Goal: Book appointment/travel/reservation

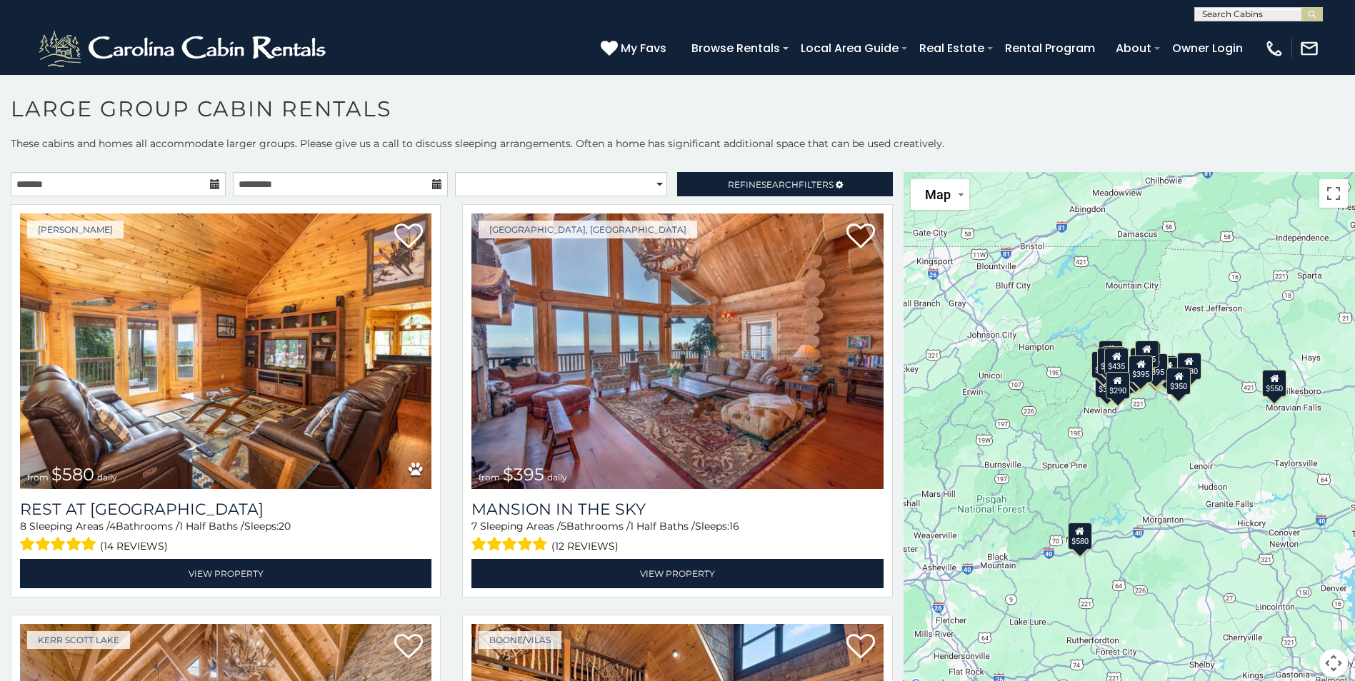
click at [211, 182] on icon at bounding box center [215, 184] width 10 height 10
click at [210, 185] on icon at bounding box center [215, 184] width 10 height 10
click at [211, 183] on icon at bounding box center [215, 184] width 10 height 10
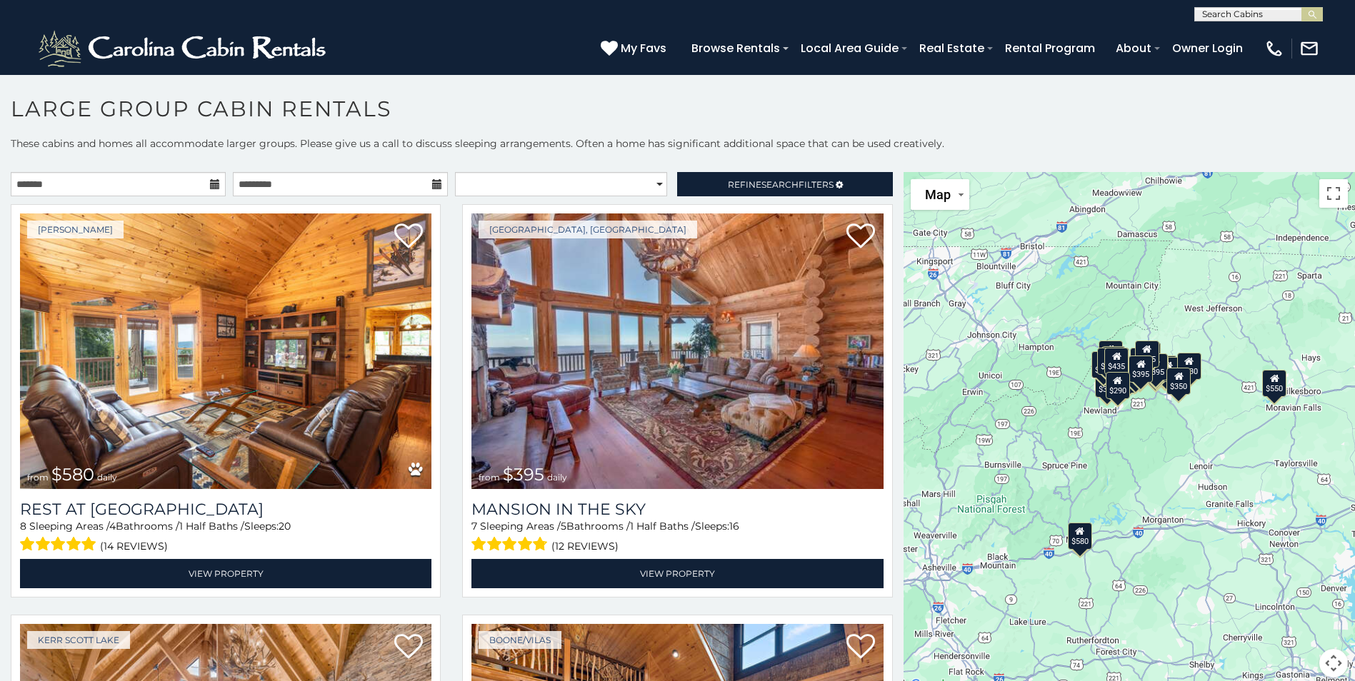
click at [211, 183] on icon at bounding box center [215, 184] width 10 height 10
click at [362, 176] on input "text" at bounding box center [340, 184] width 215 height 24
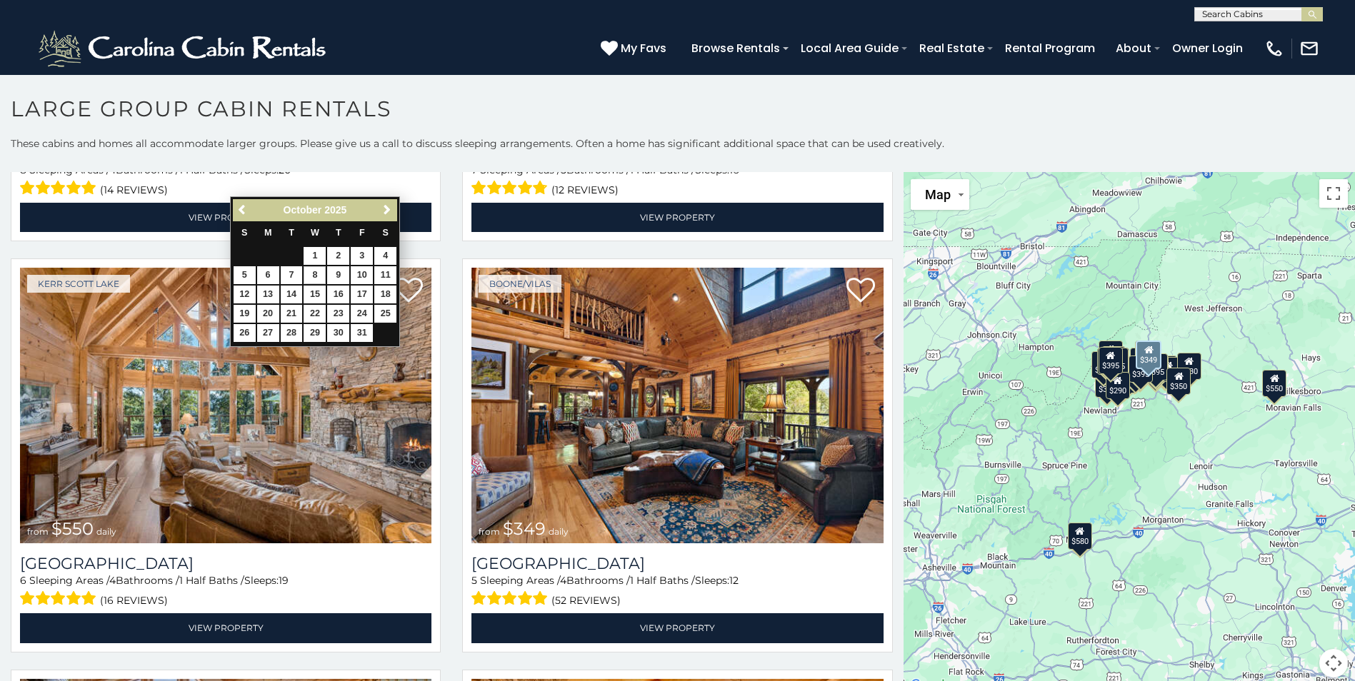
scroll to position [357, 0]
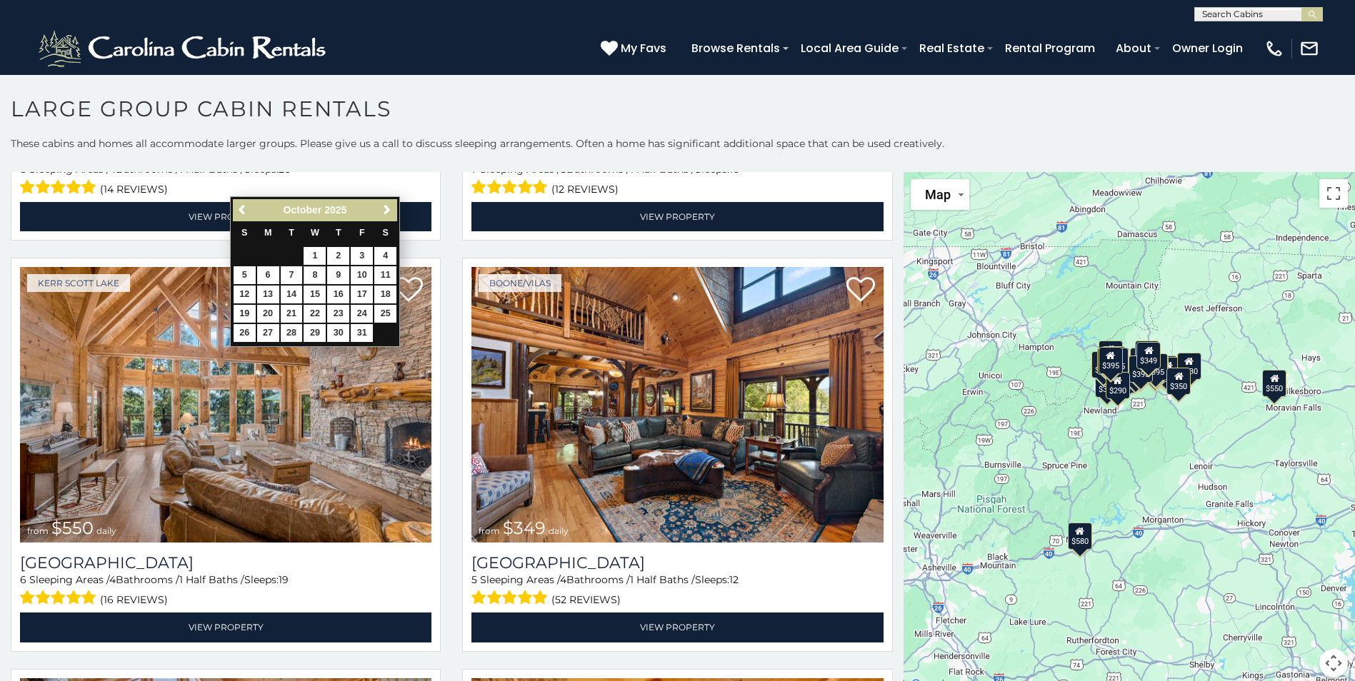
click at [229, 129] on h1 "Large Group Cabin Rentals" at bounding box center [677, 116] width 1355 height 41
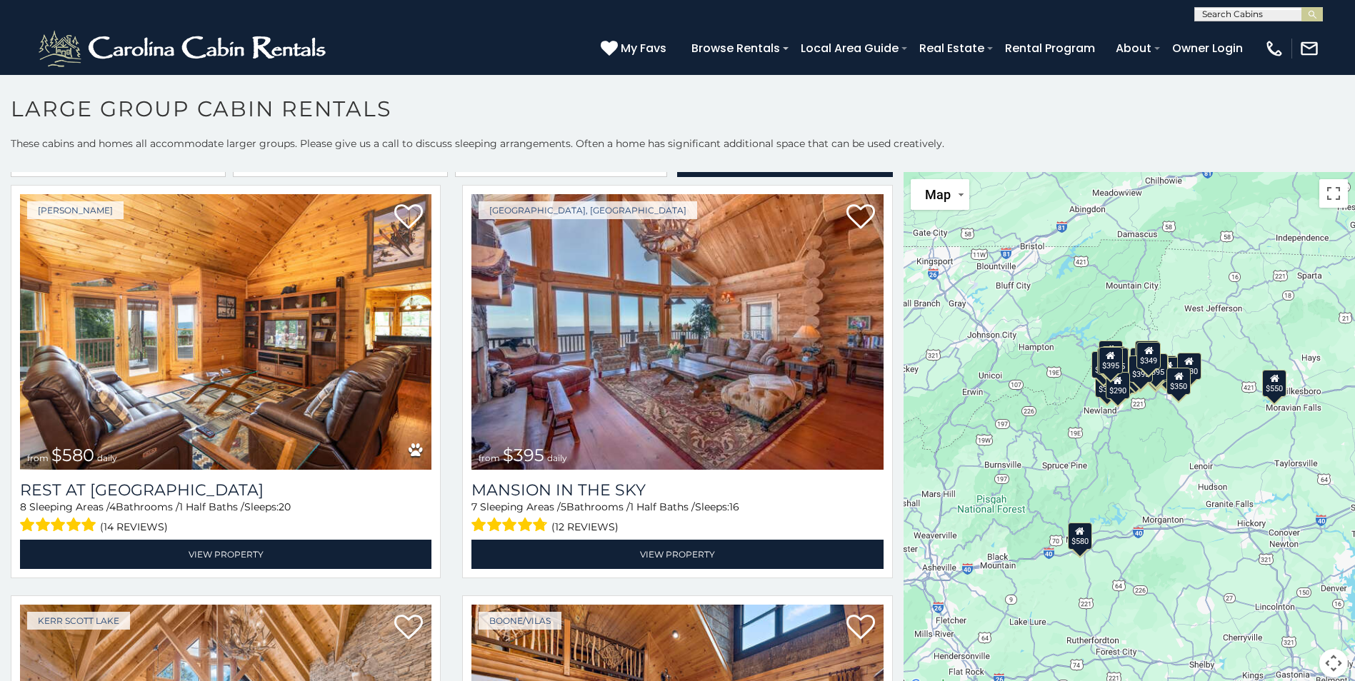
scroll to position [0, 0]
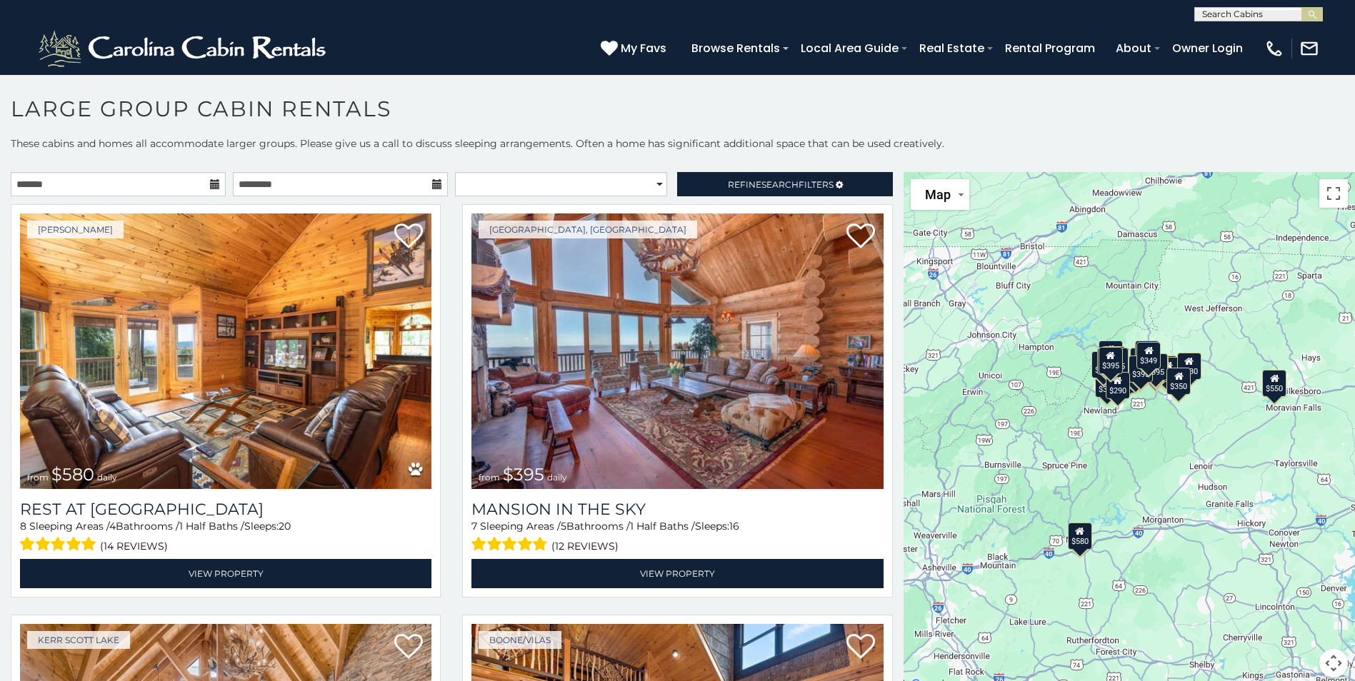
click at [214, 186] on icon at bounding box center [215, 184] width 10 height 10
click at [149, 181] on input "text" at bounding box center [118, 184] width 215 height 24
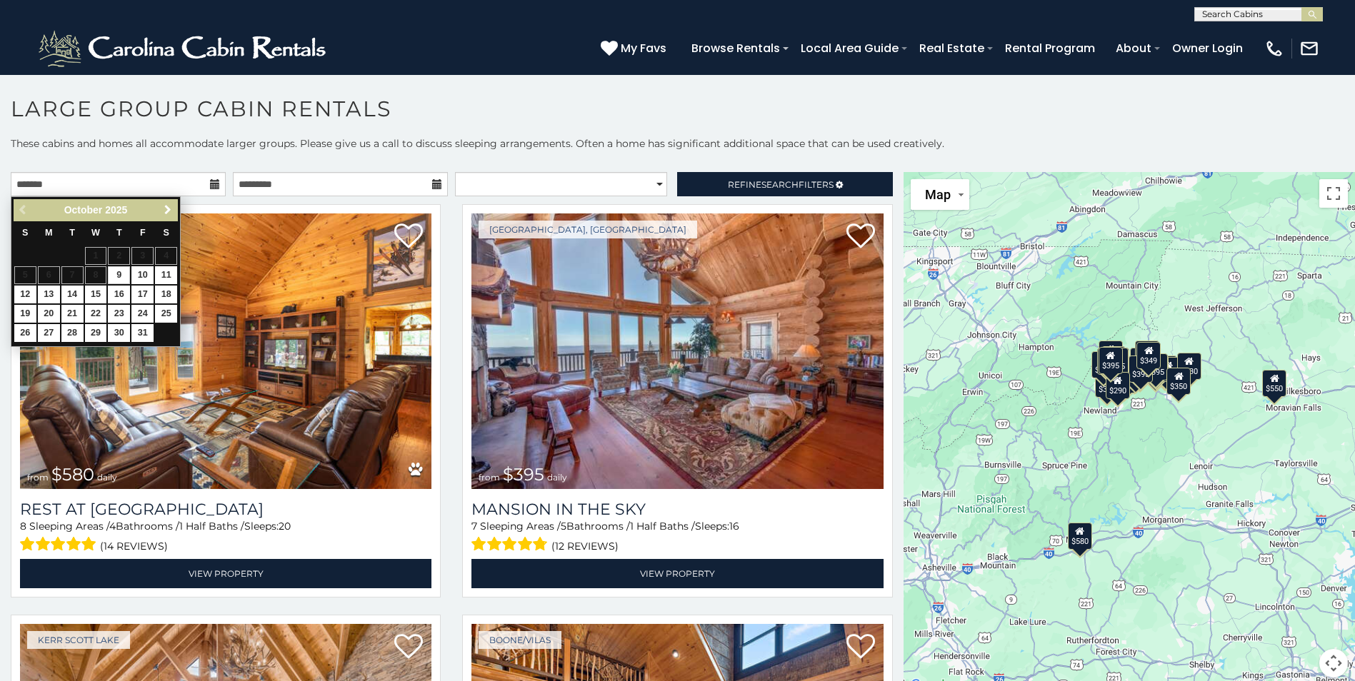
click at [167, 208] on span "Next" at bounding box center [167, 209] width 11 height 11
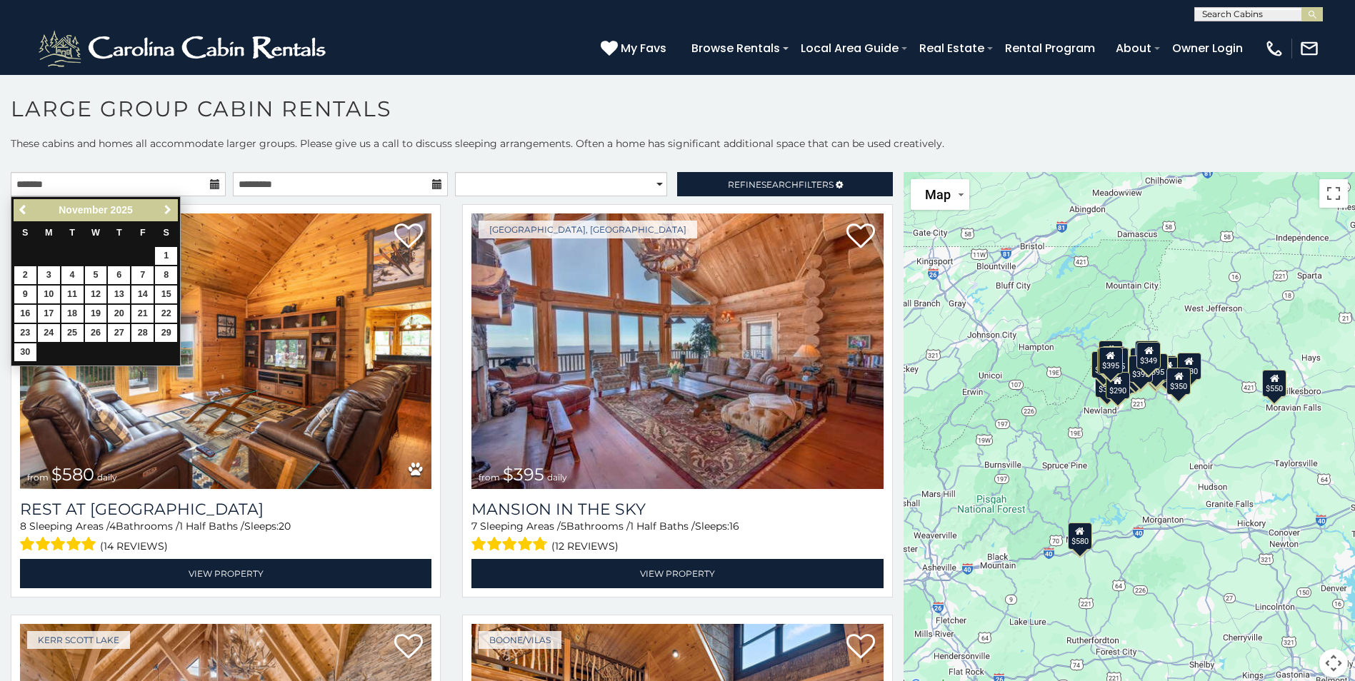
click at [167, 208] on span "Next" at bounding box center [167, 209] width 11 height 11
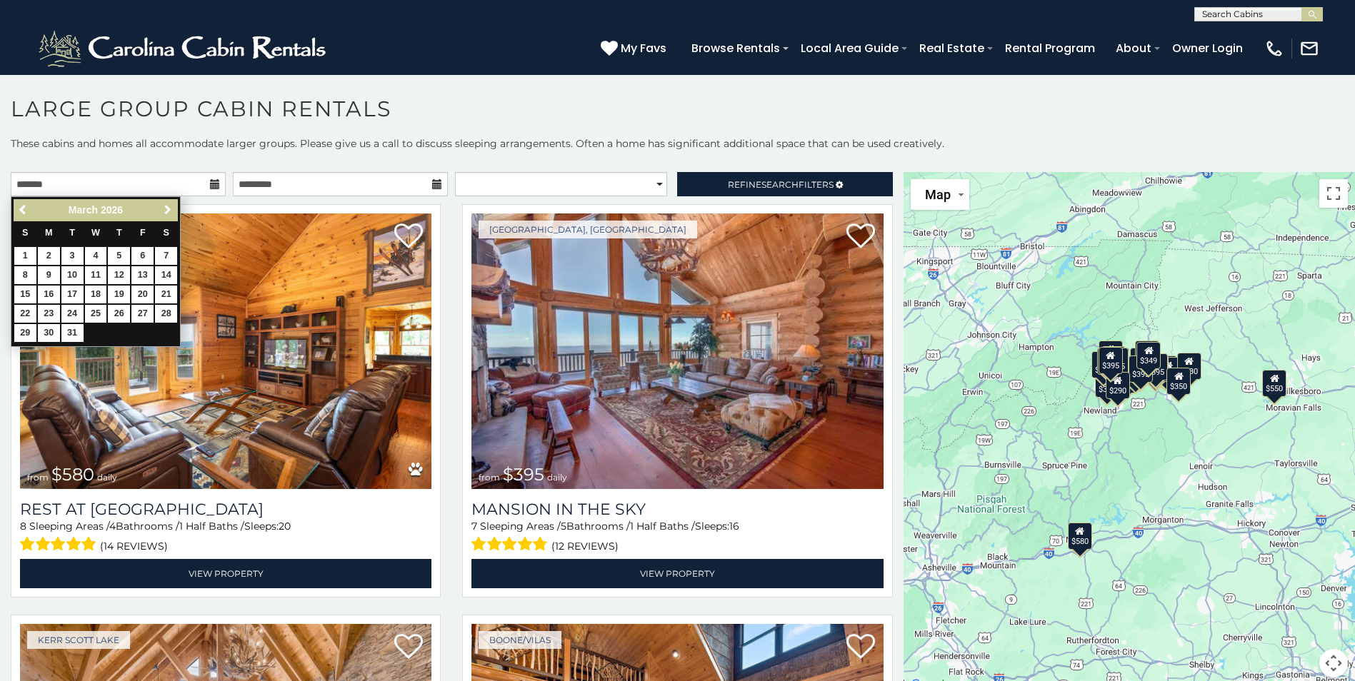
click at [167, 208] on span "Next" at bounding box center [167, 209] width 11 height 11
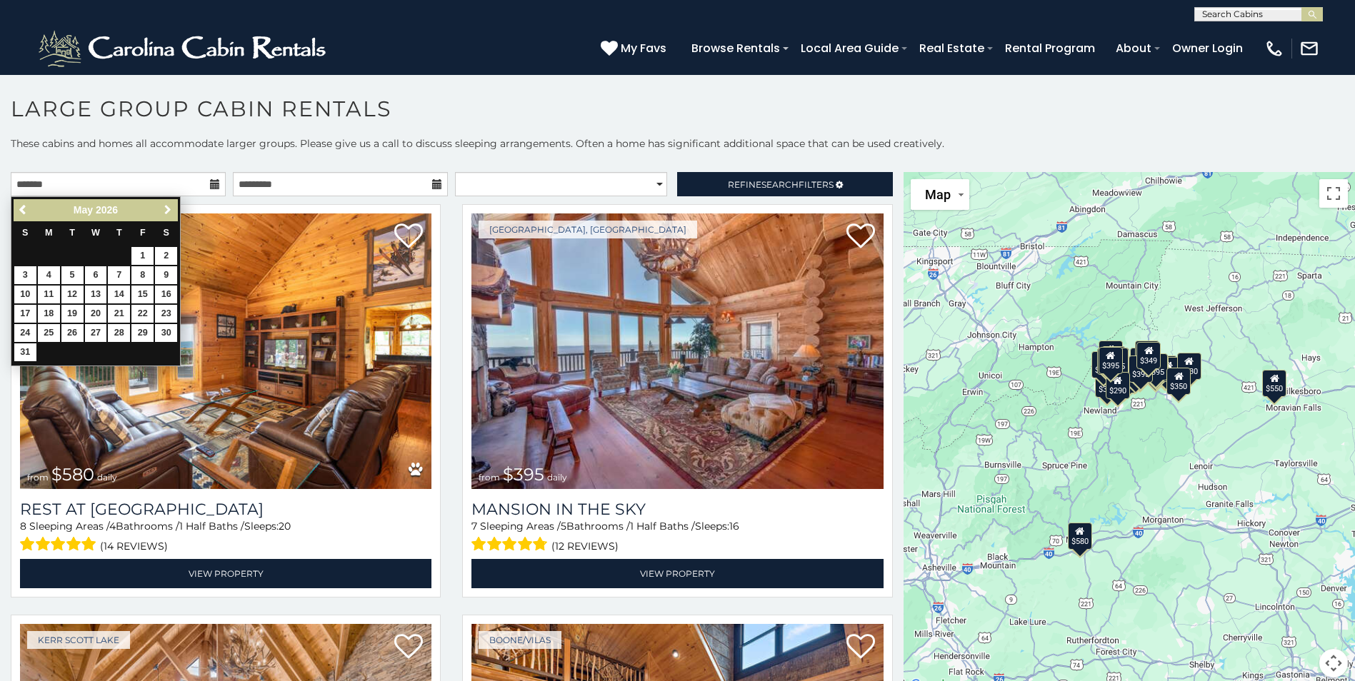
click at [167, 208] on span "Next" at bounding box center [167, 209] width 11 height 11
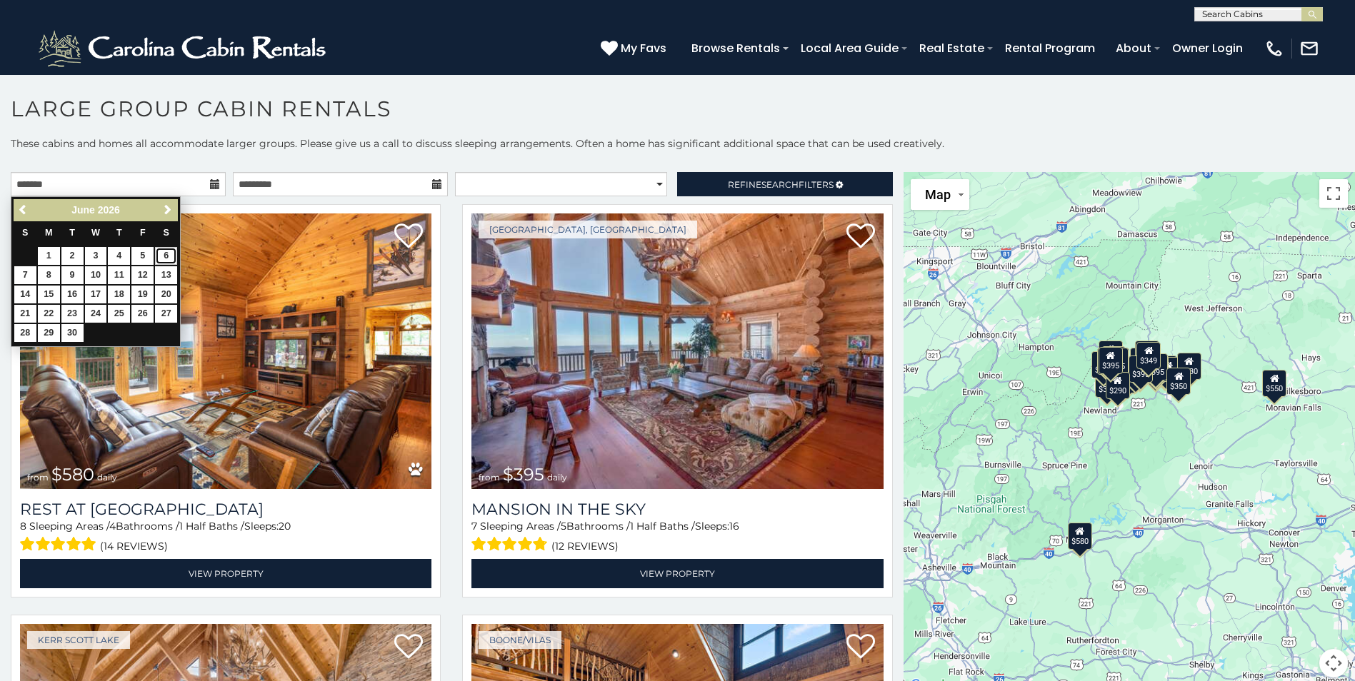
click at [169, 254] on link "6" at bounding box center [166, 256] width 22 height 18
type input "**********"
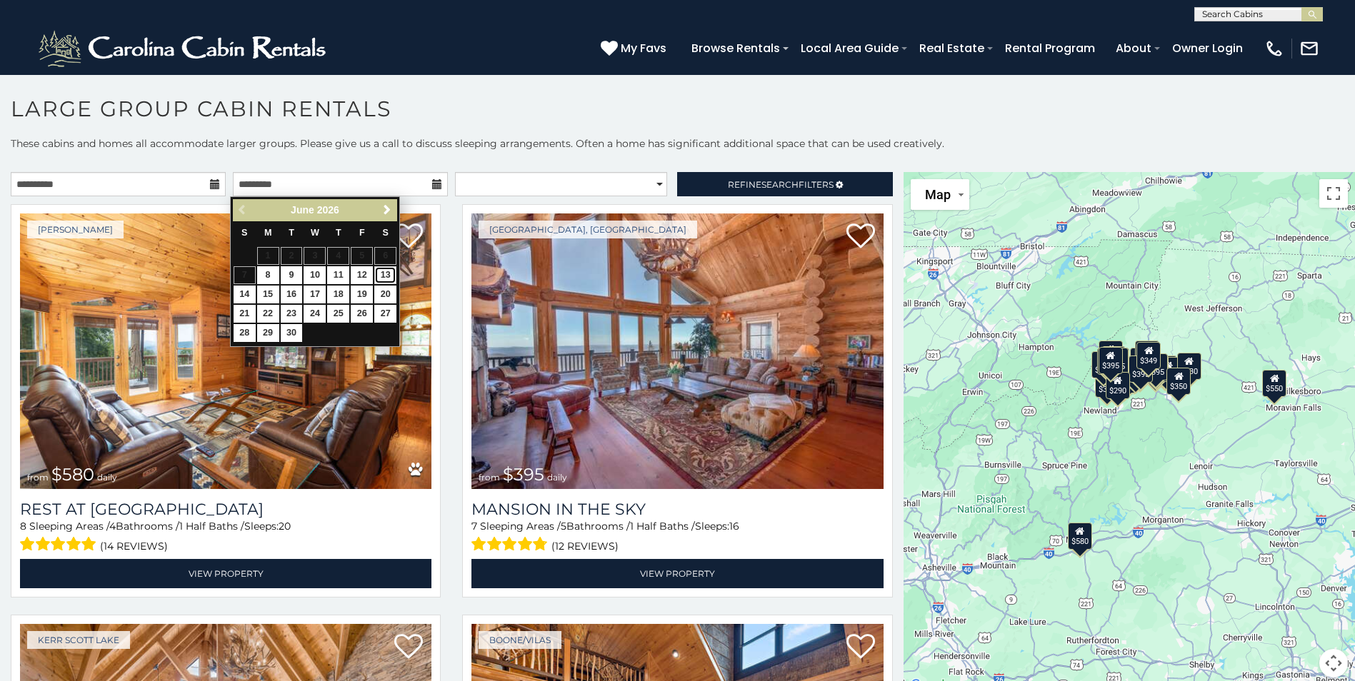
click at [381, 274] on link "13" at bounding box center [385, 275] width 22 height 18
type input "**********"
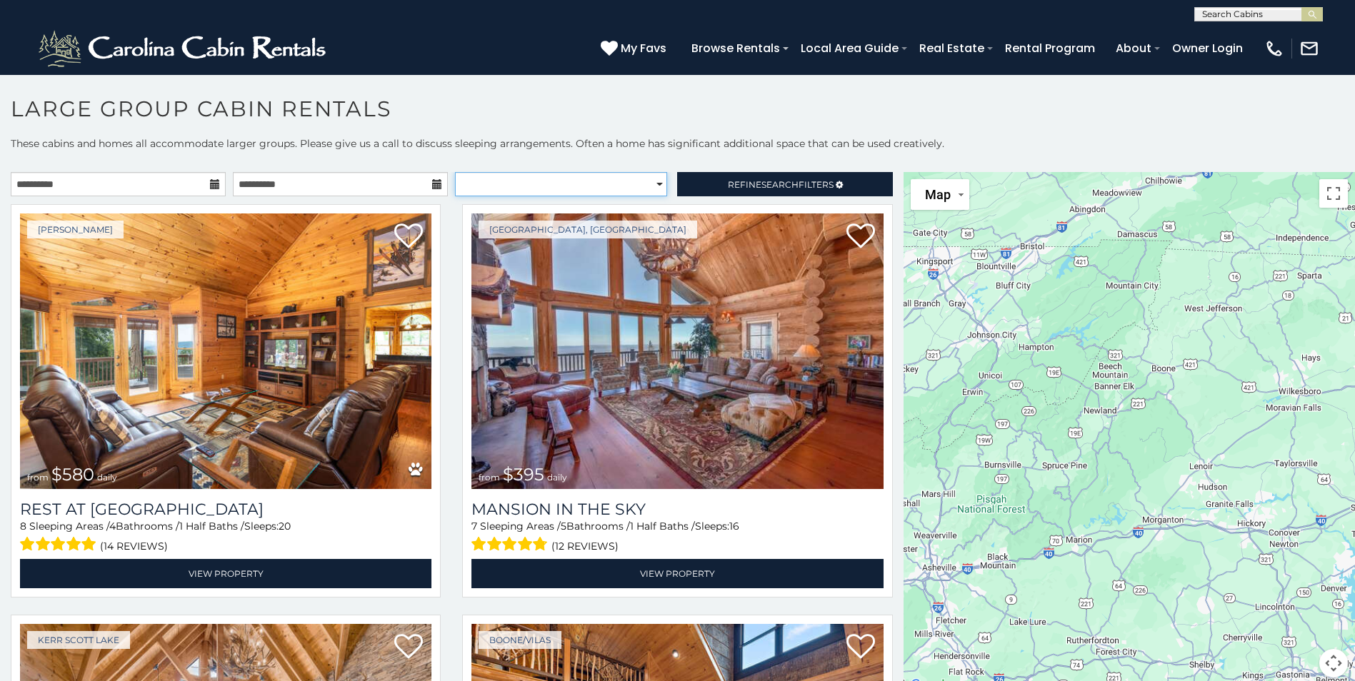
click at [641, 182] on select "**********" at bounding box center [561, 184] width 212 height 24
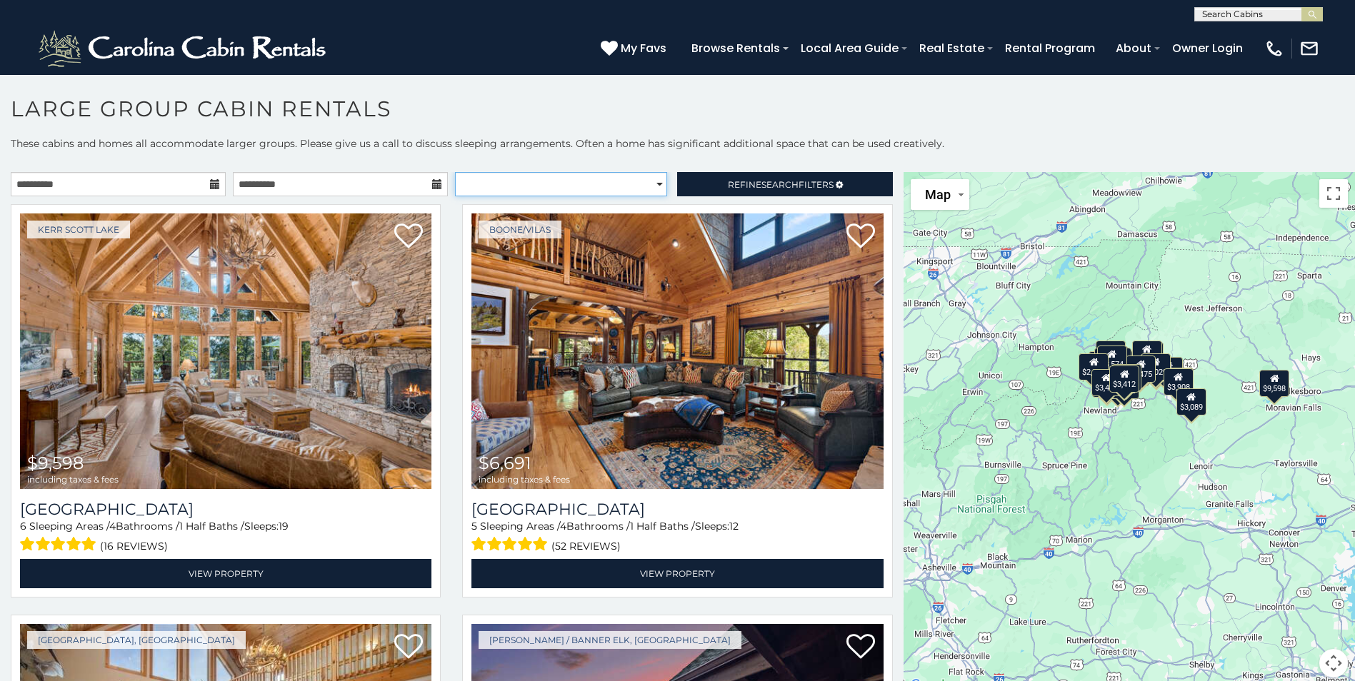
select select "**********"
click at [455, 172] on select "**********" at bounding box center [561, 184] width 212 height 24
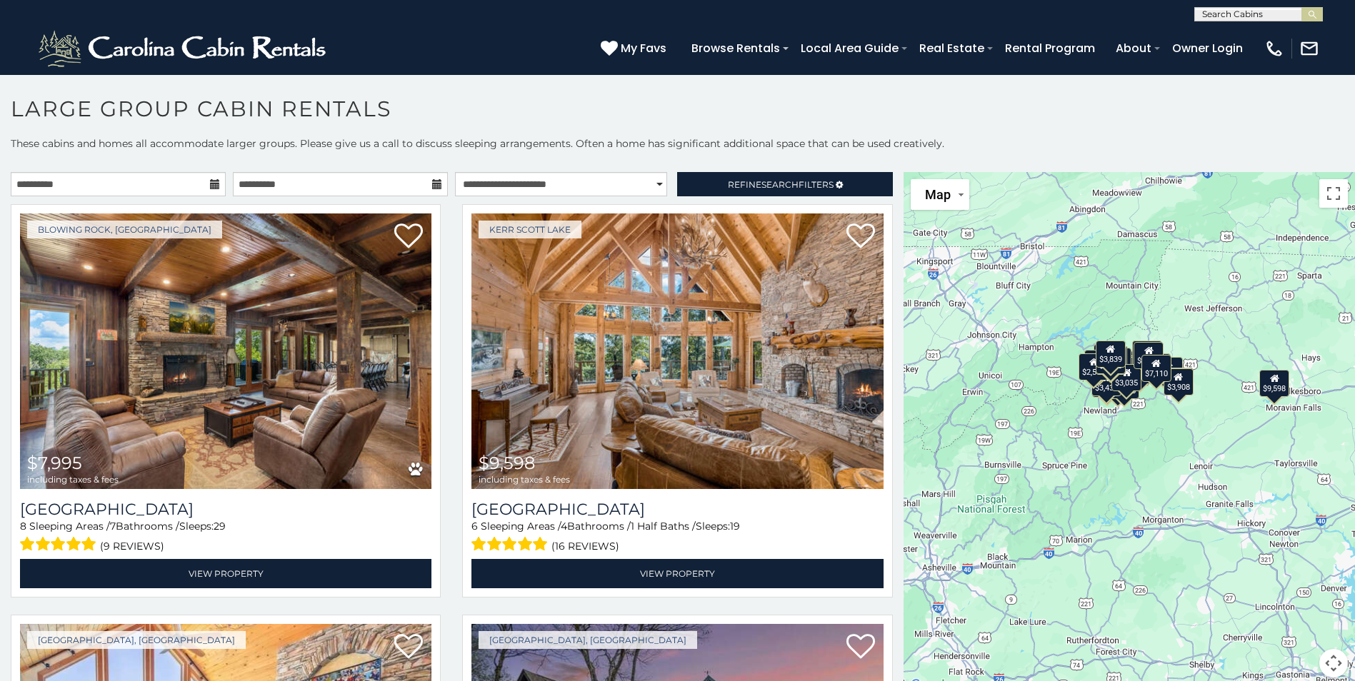
click at [1160, 431] on div "$7,995 $9,598 $4,601 $6,981 $5,209 $5,600 $7,242 $3,839 $5,099 $6,691 $3,474 $7…" at bounding box center [1128, 433] width 451 height 523
click at [793, 176] on link "Refine Search Filters" at bounding box center [784, 184] width 215 height 24
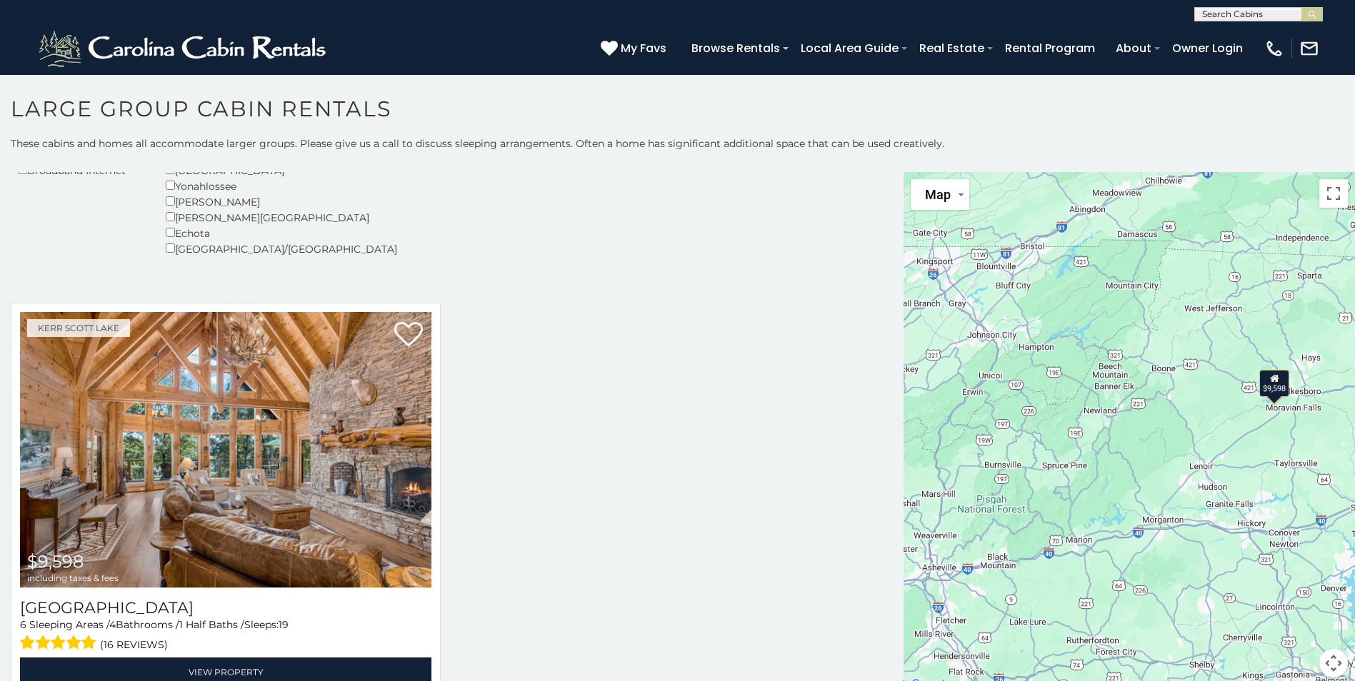
scroll to position [329, 0]
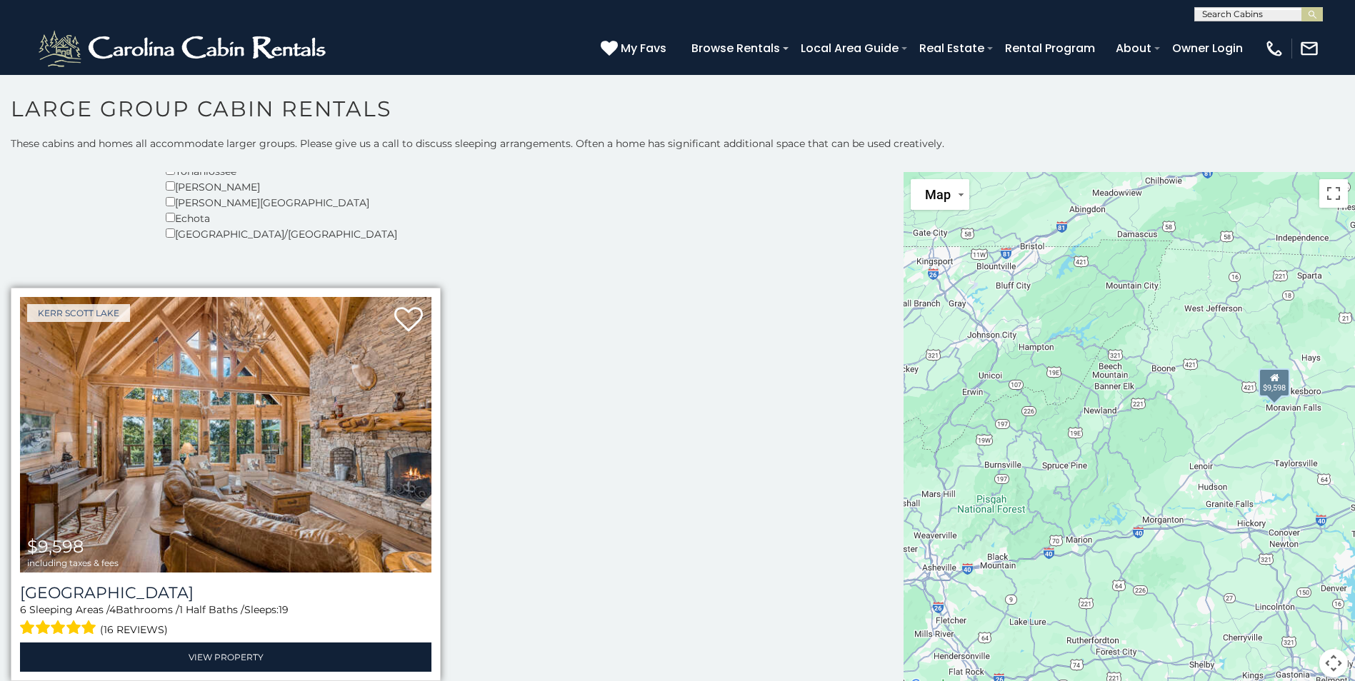
click at [257, 465] on img at bounding box center [225, 435] width 411 height 276
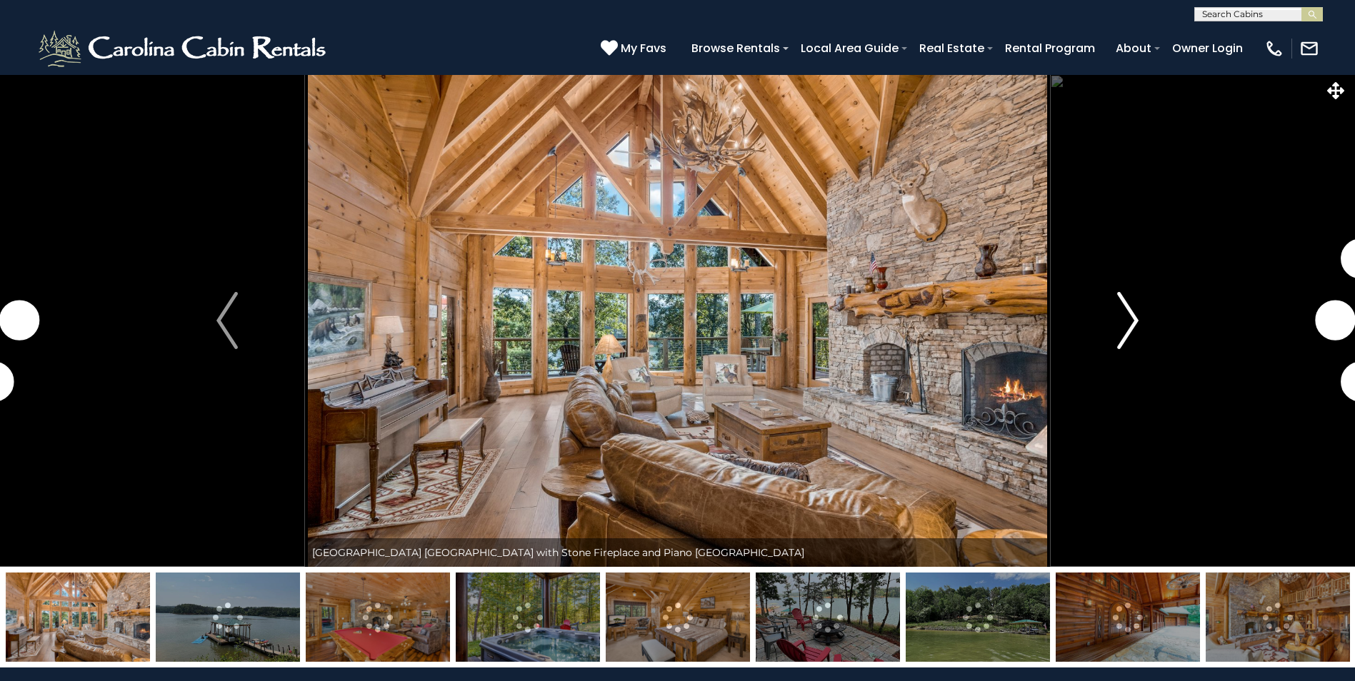
click at [1131, 318] on img "Next" at bounding box center [1127, 320] width 21 height 57
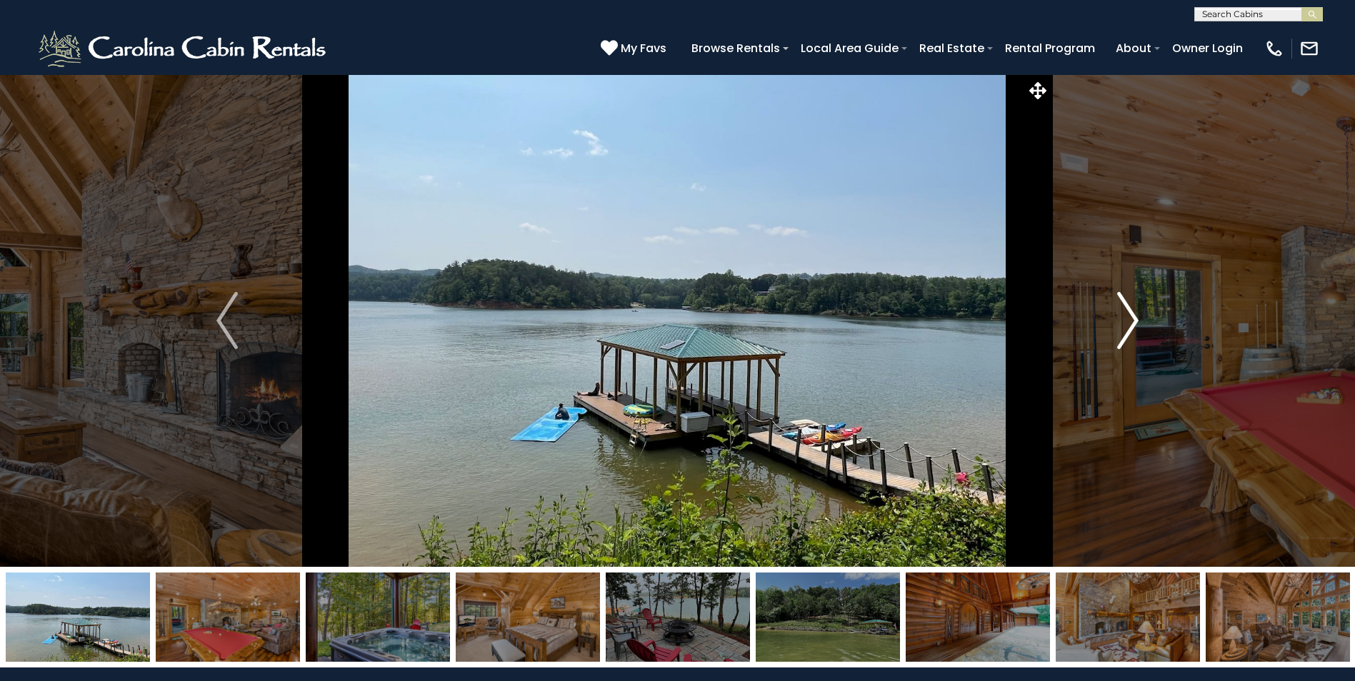
click at [1131, 318] on img "Next" at bounding box center [1127, 320] width 21 height 57
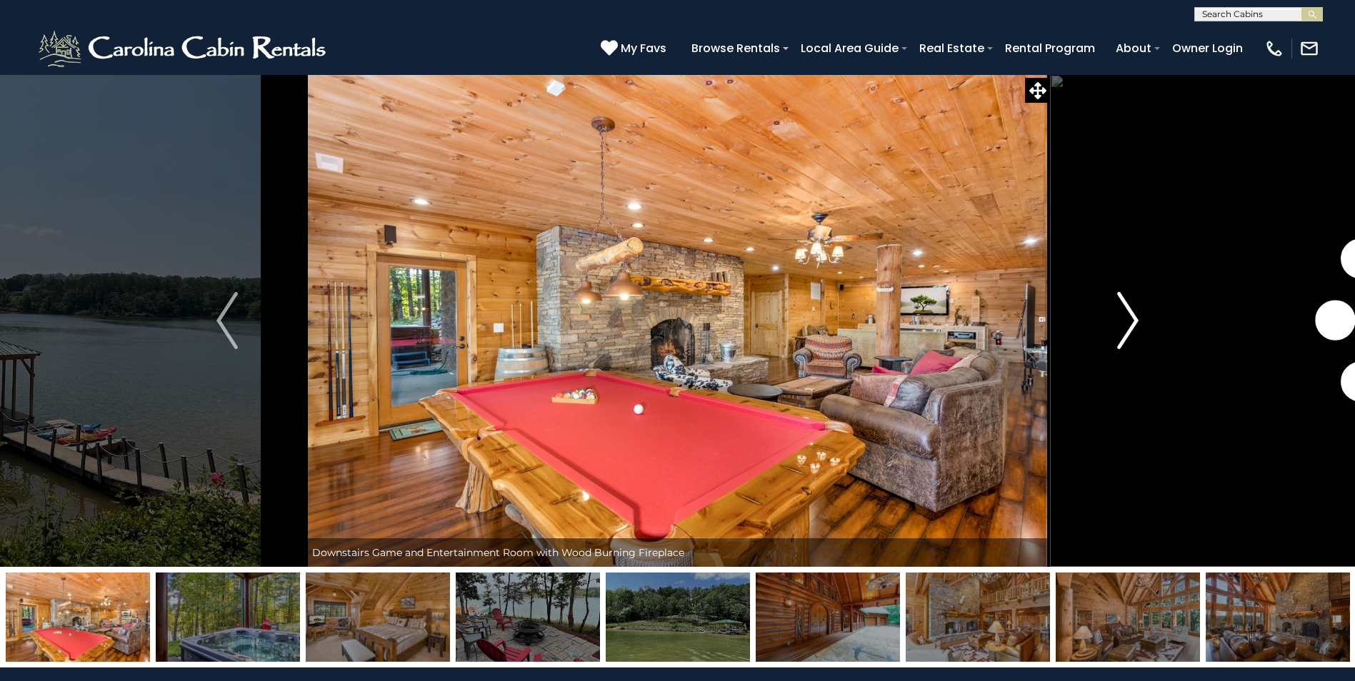
click at [1131, 318] on img "Next" at bounding box center [1127, 320] width 21 height 57
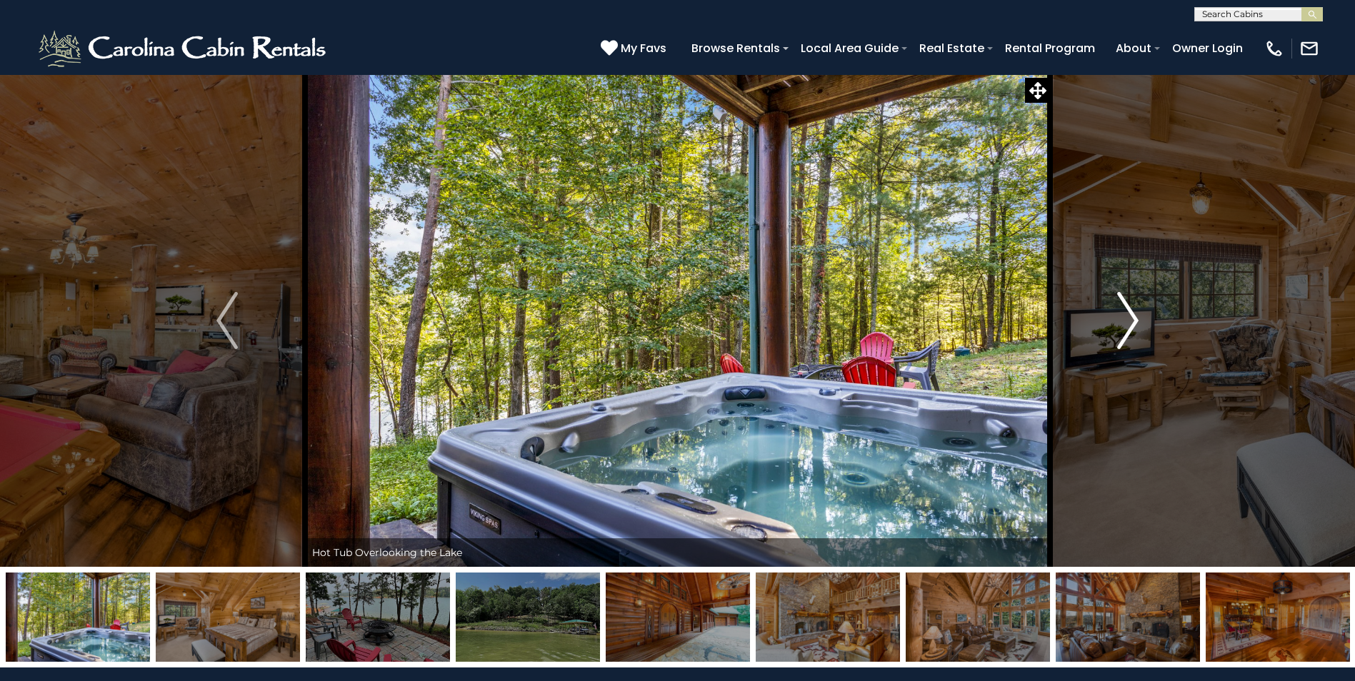
click at [1131, 318] on img "Next" at bounding box center [1127, 320] width 21 height 57
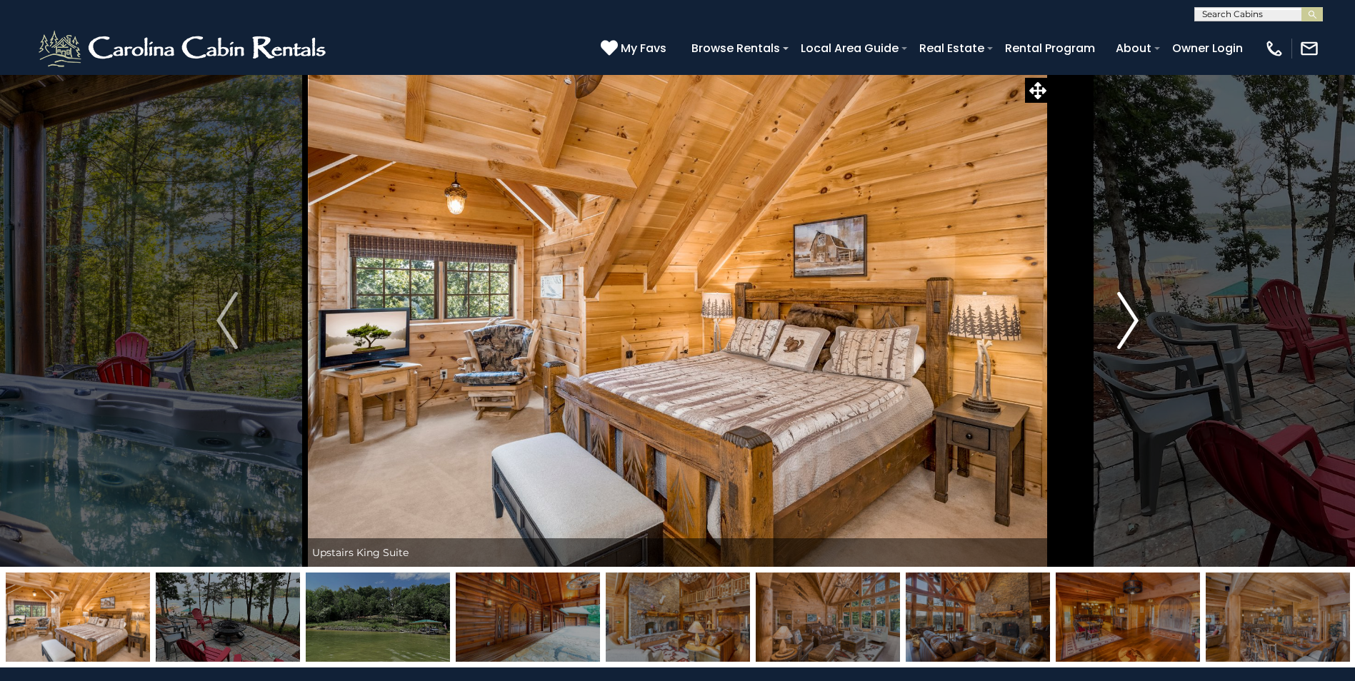
click at [1131, 318] on img "Next" at bounding box center [1127, 320] width 21 height 57
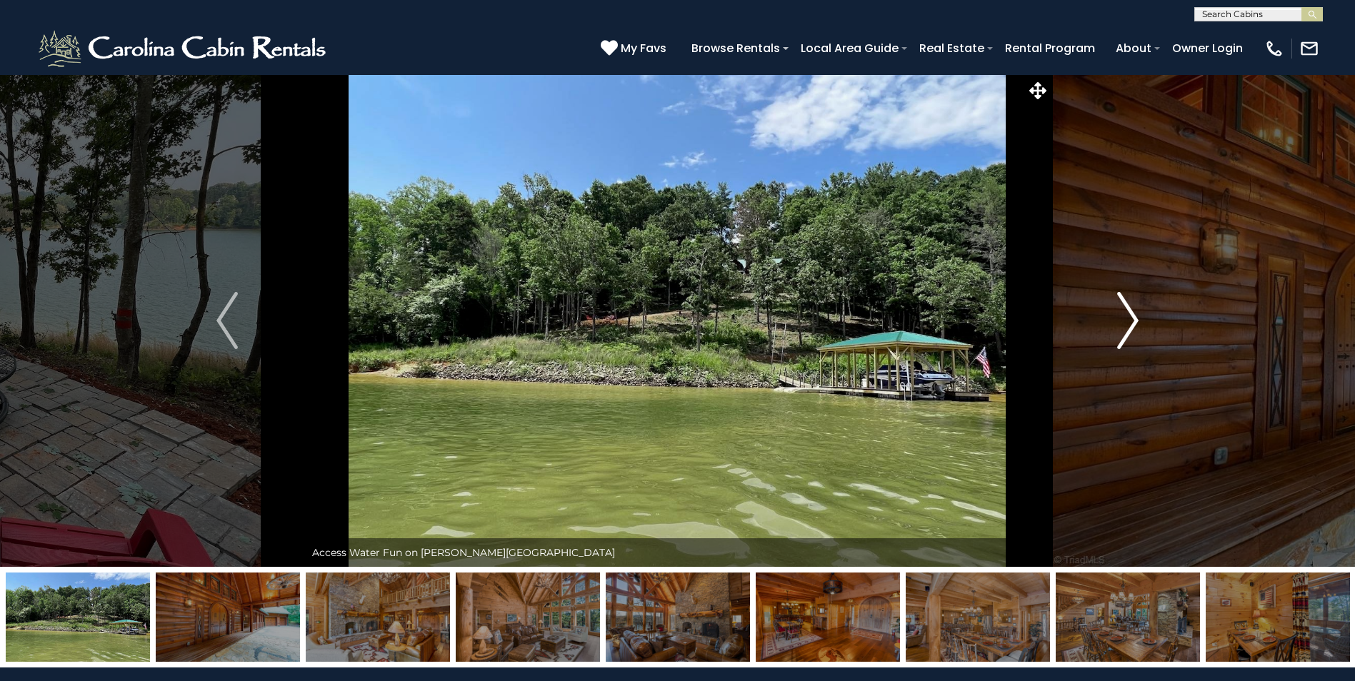
click at [1131, 318] on img "Next" at bounding box center [1127, 320] width 21 height 57
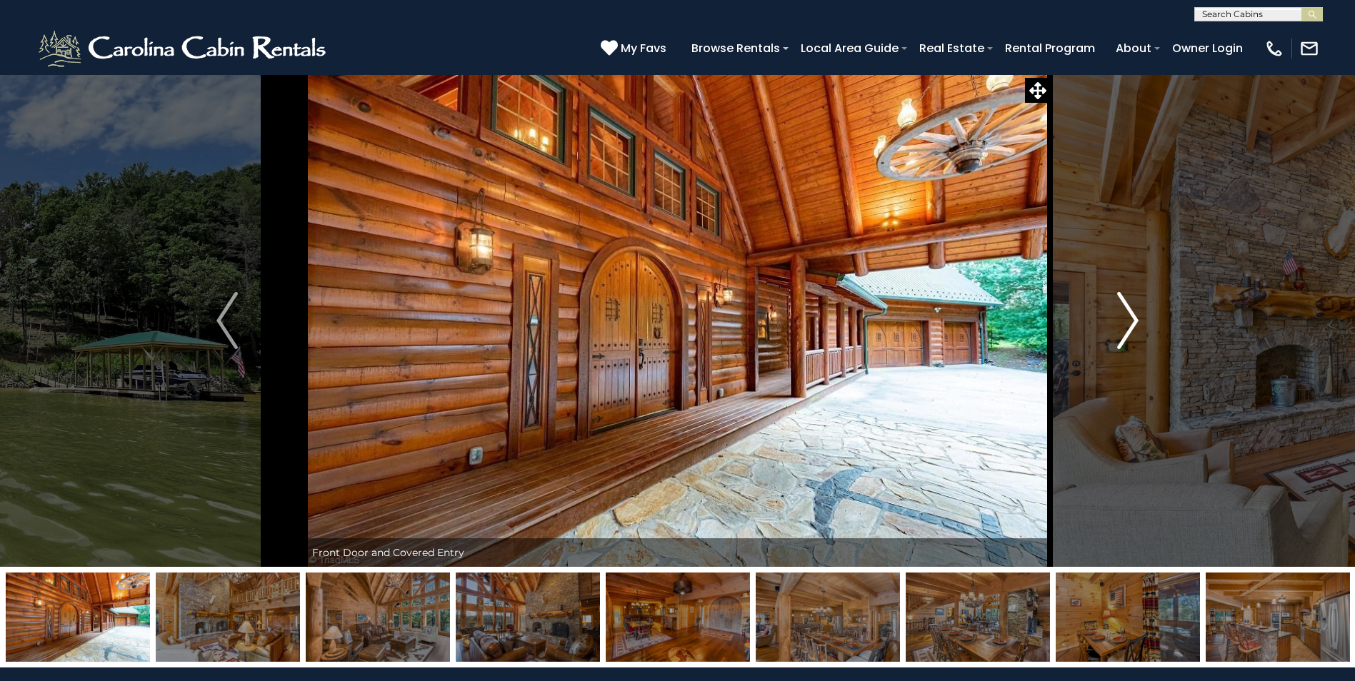
click at [1131, 318] on img "Next" at bounding box center [1127, 320] width 21 height 57
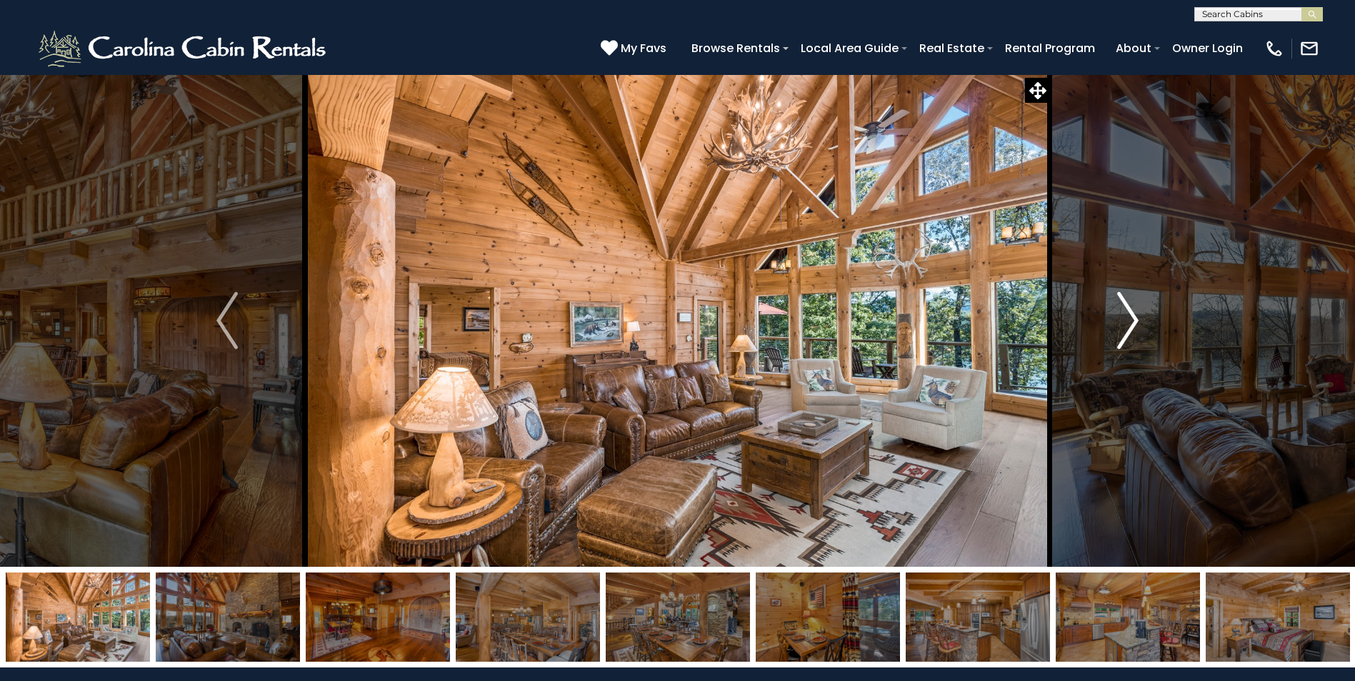
click at [1131, 318] on img "Next" at bounding box center [1127, 320] width 21 height 57
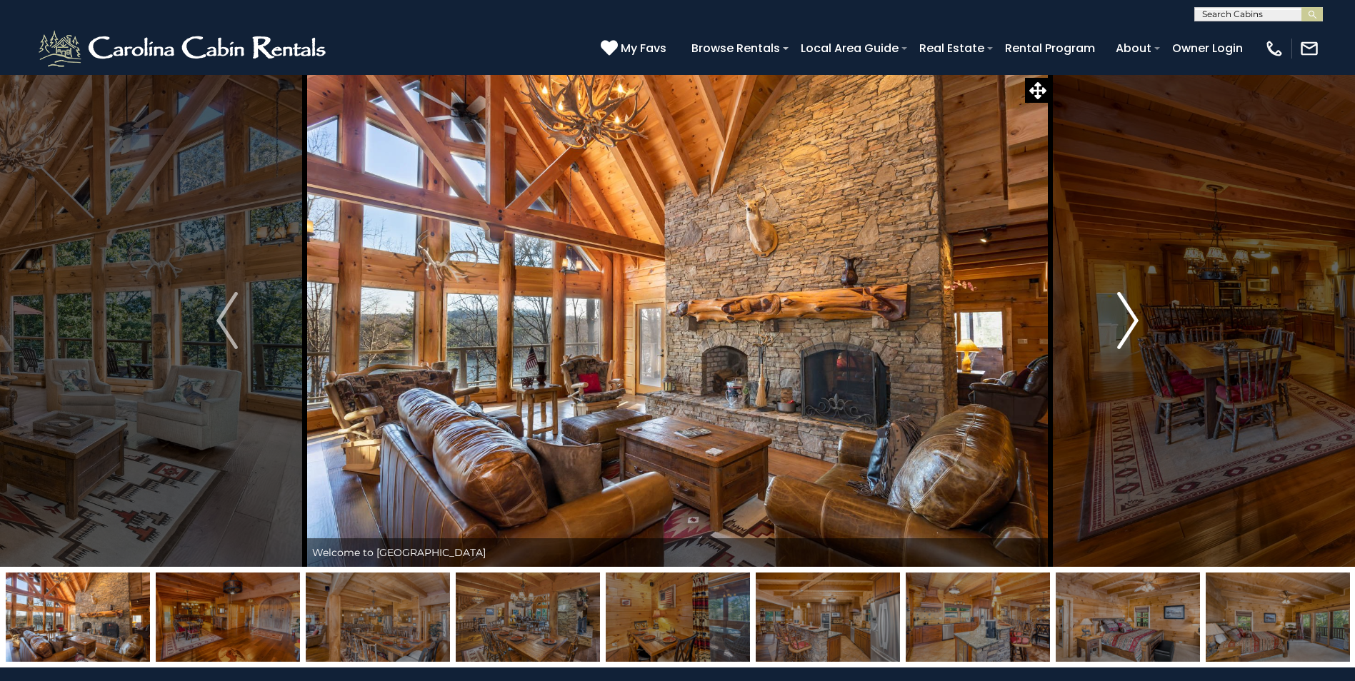
click at [1131, 318] on img "Next" at bounding box center [1127, 320] width 21 height 57
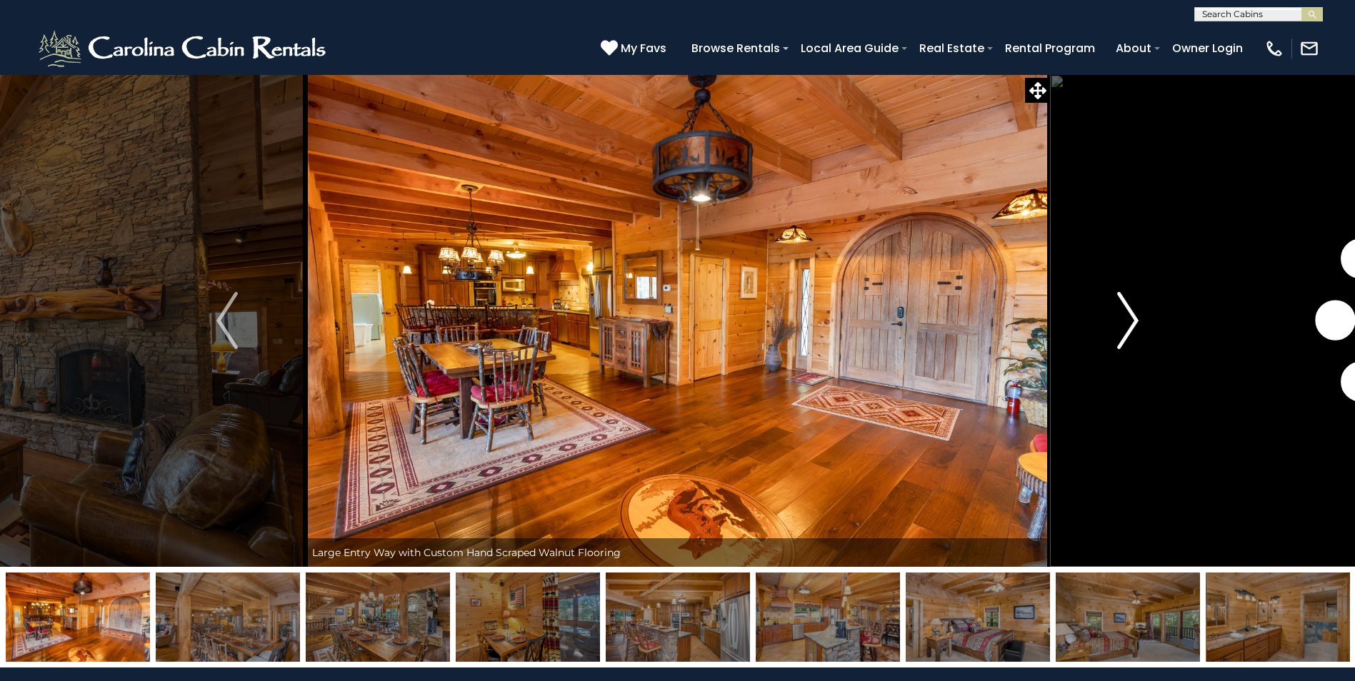
click at [1131, 318] on img "Next" at bounding box center [1127, 320] width 21 height 57
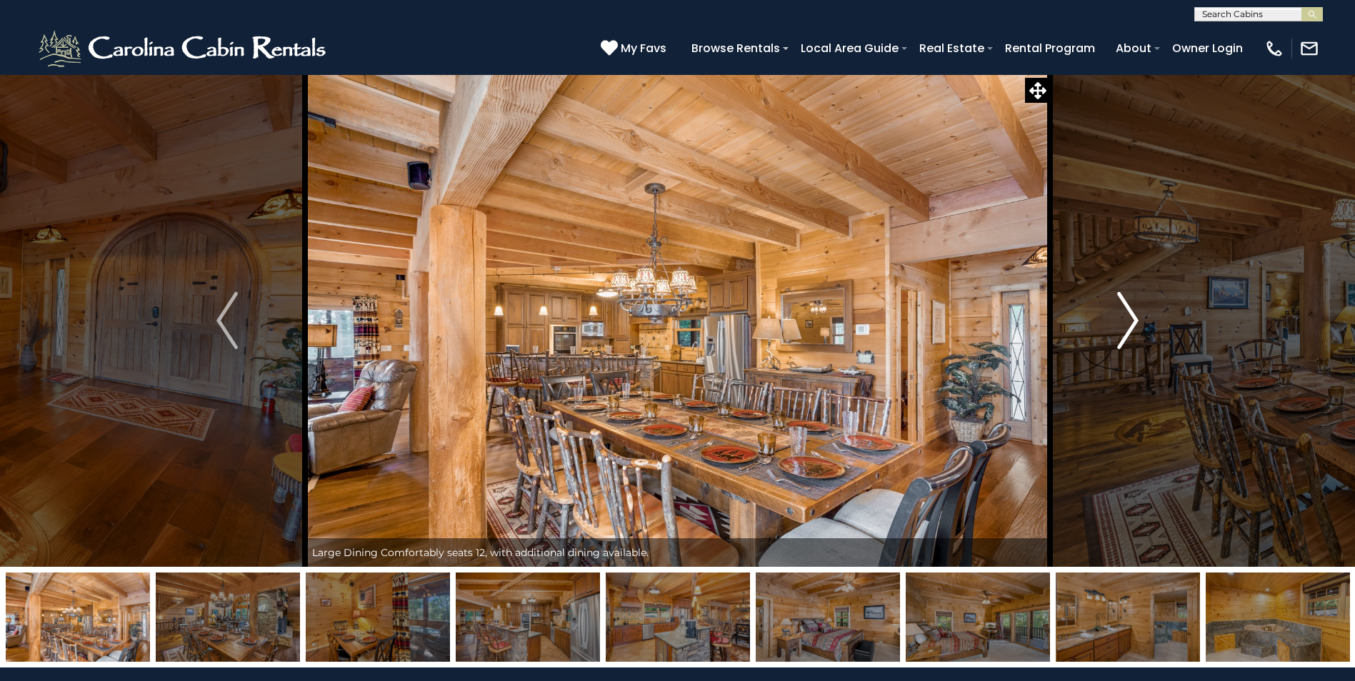
click at [1131, 318] on img "Next" at bounding box center [1127, 320] width 21 height 57
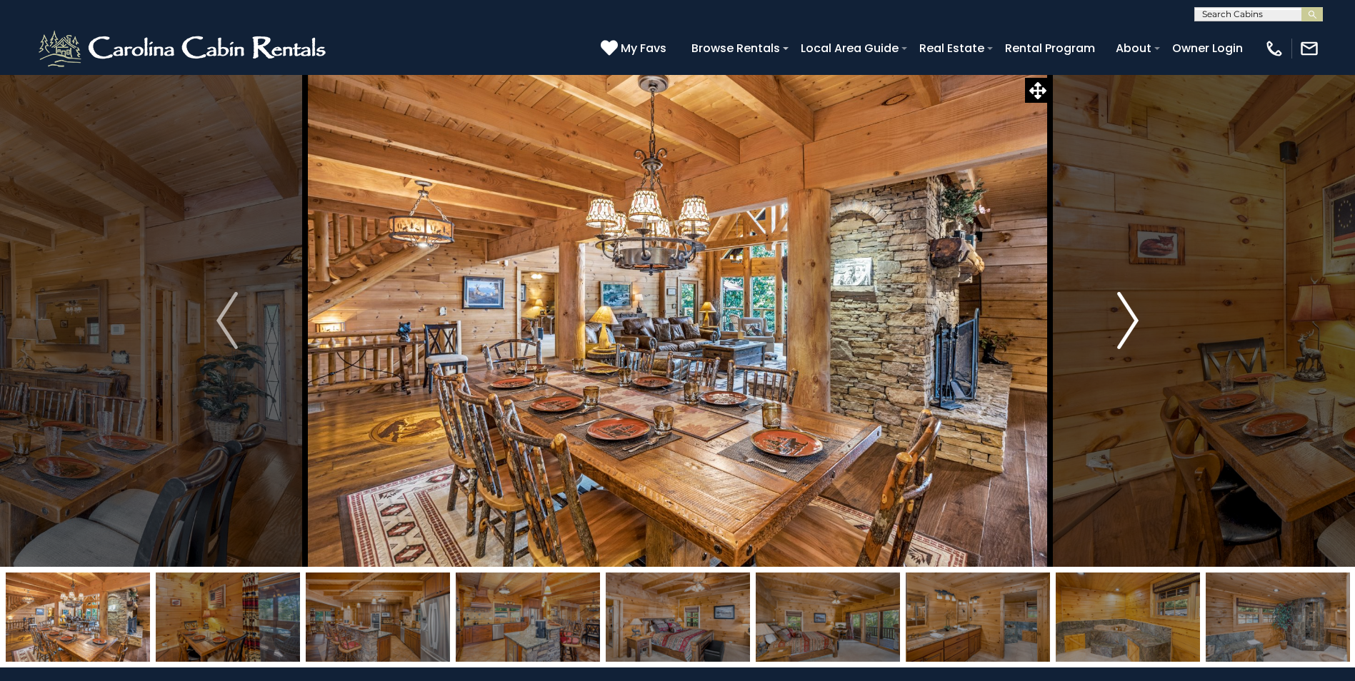
click at [1131, 318] on img "Next" at bounding box center [1127, 320] width 21 height 57
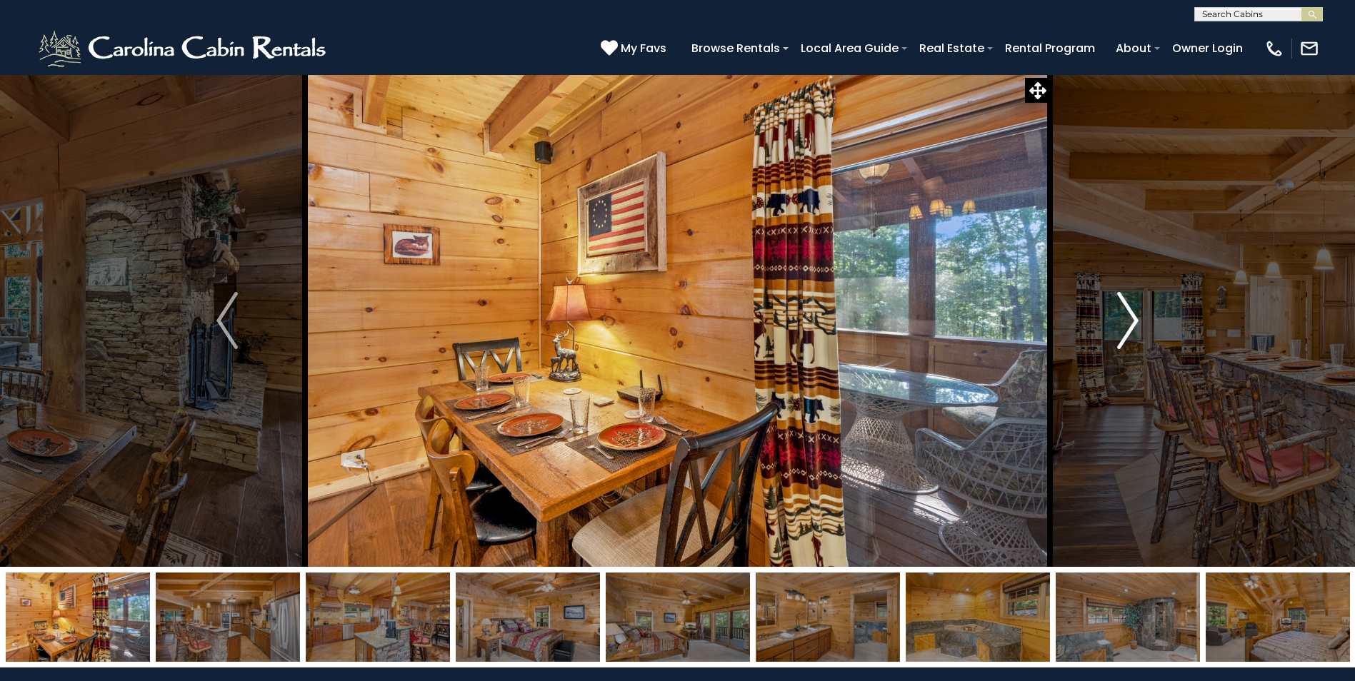
click at [1131, 318] on img "Next" at bounding box center [1127, 320] width 21 height 57
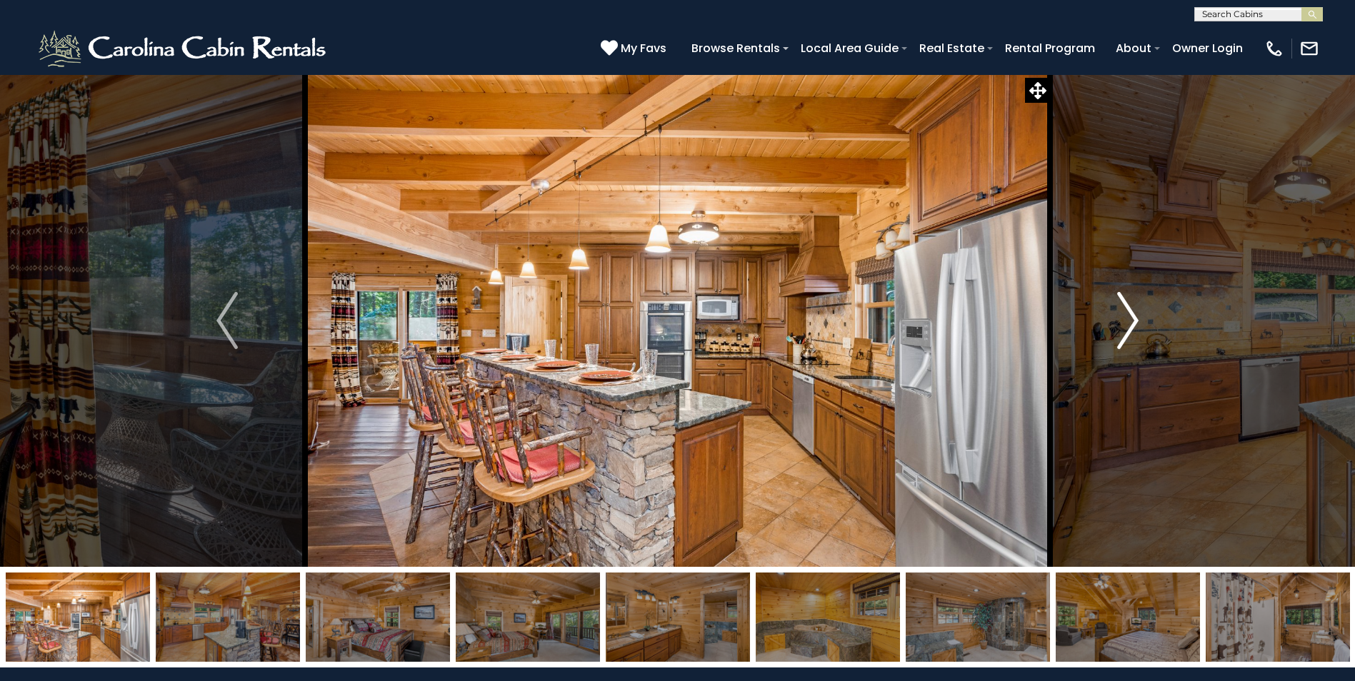
click at [1131, 318] on img "Next" at bounding box center [1127, 320] width 21 height 57
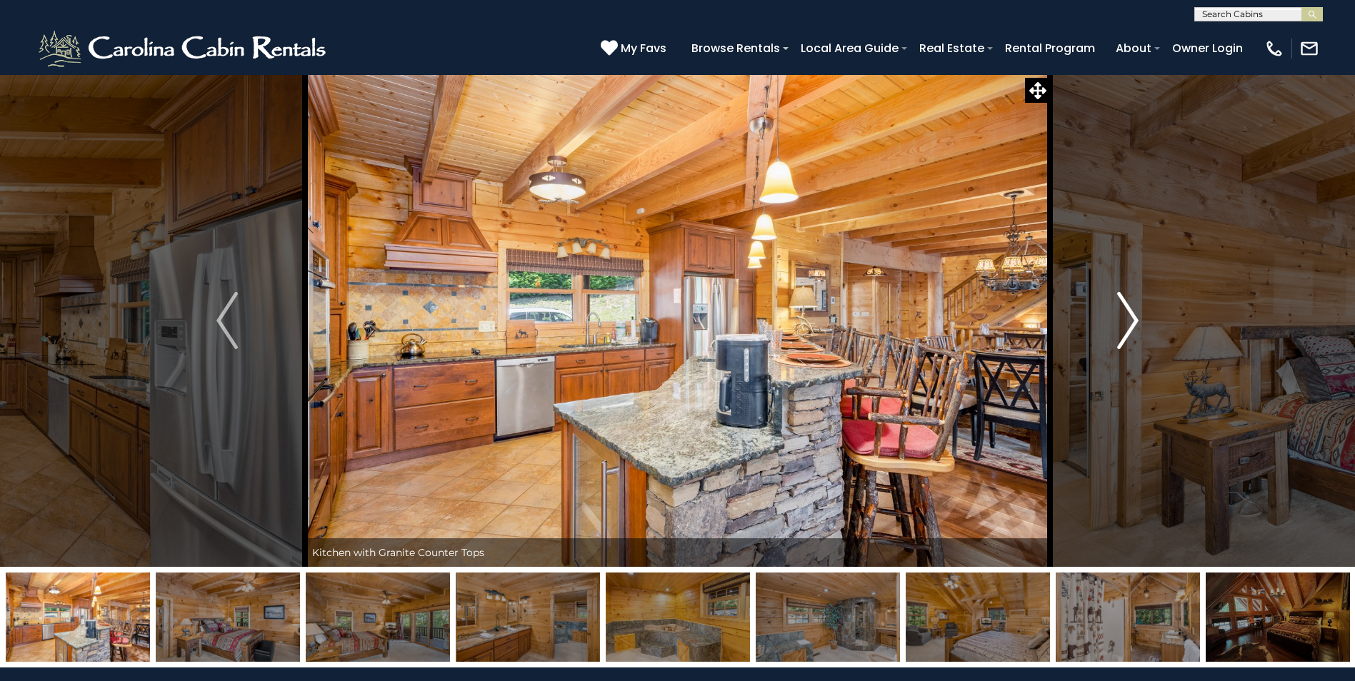
click at [1131, 318] on img "Next" at bounding box center [1127, 320] width 21 height 57
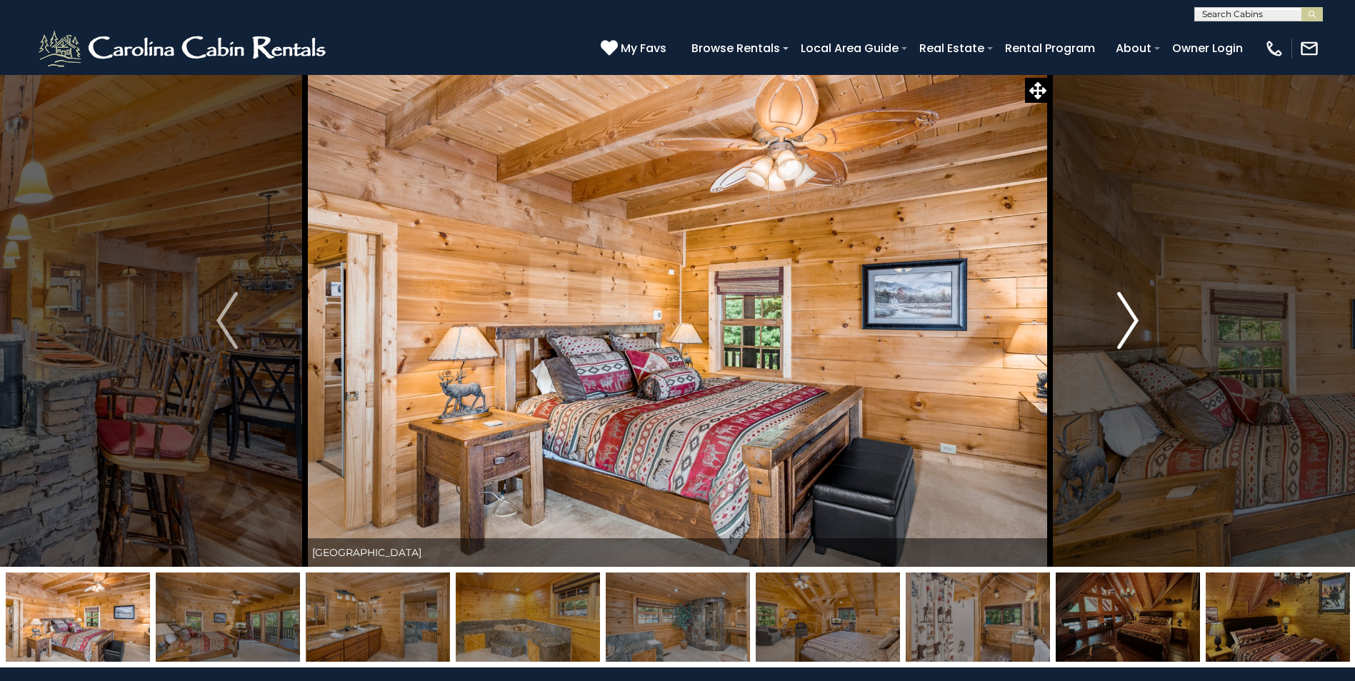
click at [1131, 318] on img "Next" at bounding box center [1127, 320] width 21 height 57
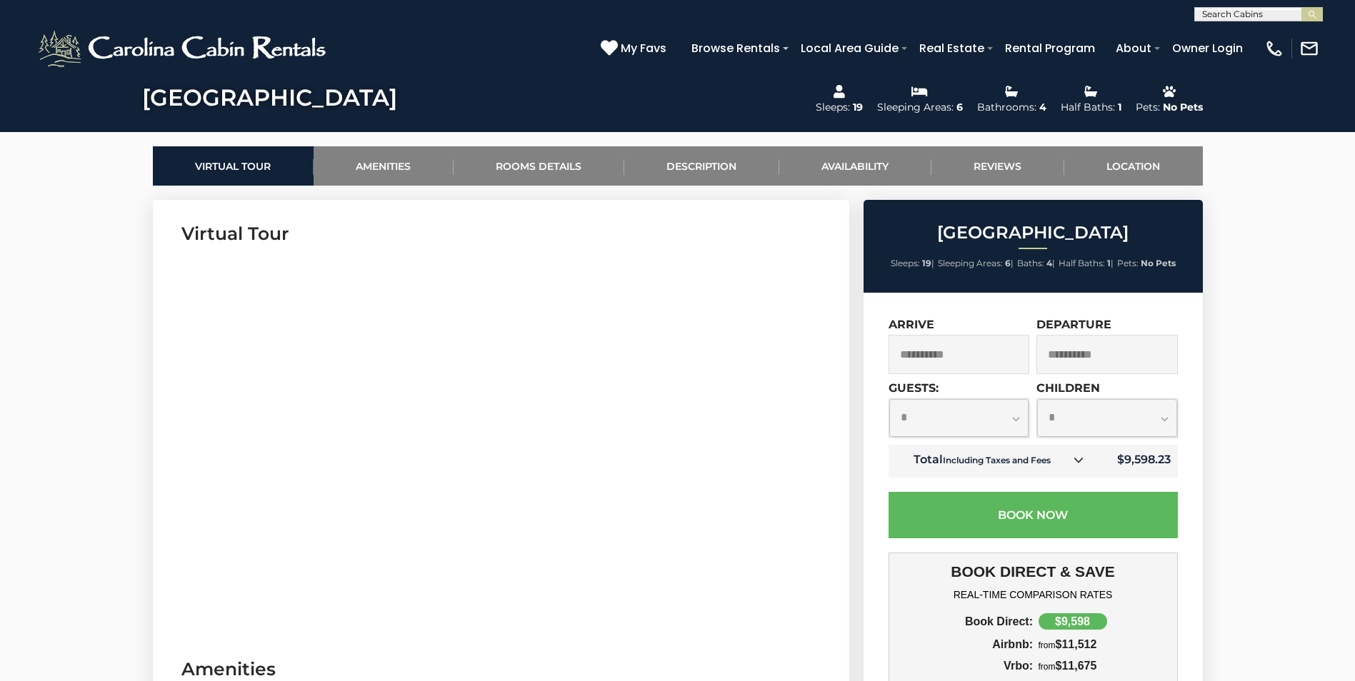
scroll to position [643, 0]
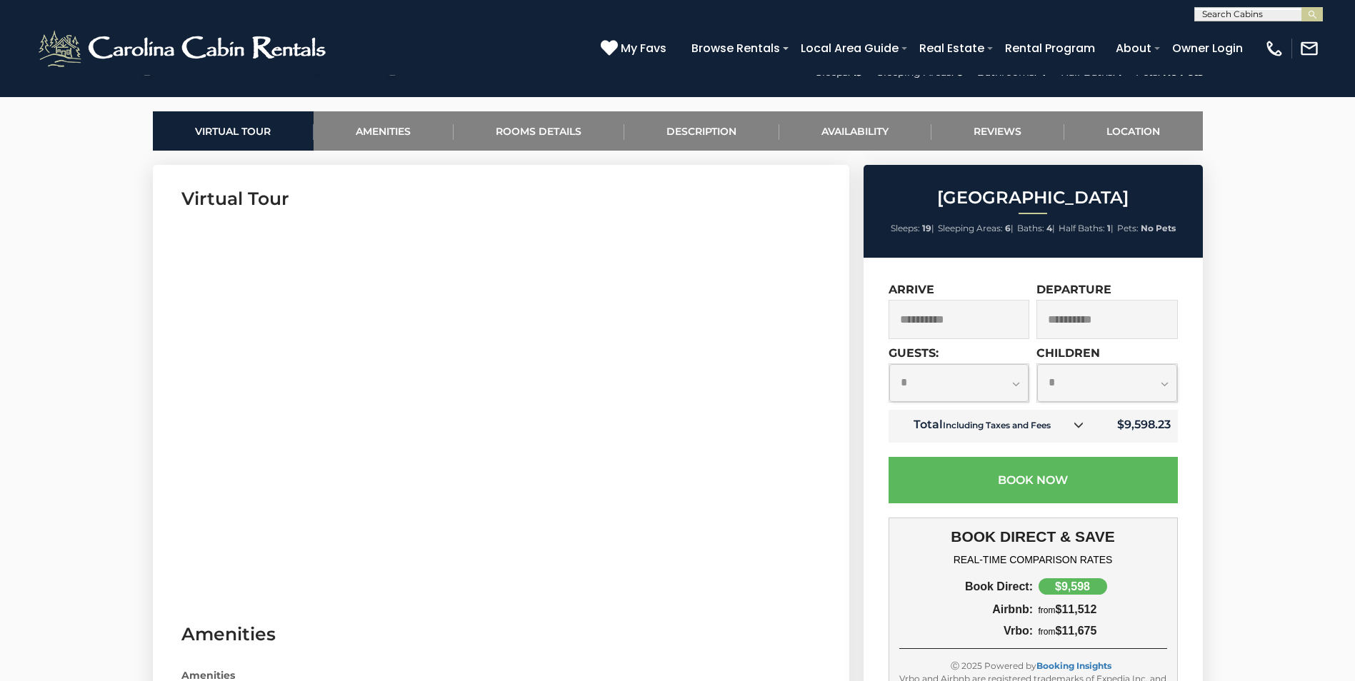
click at [566, 121] on link "Rooms Details" at bounding box center [538, 130] width 171 height 39
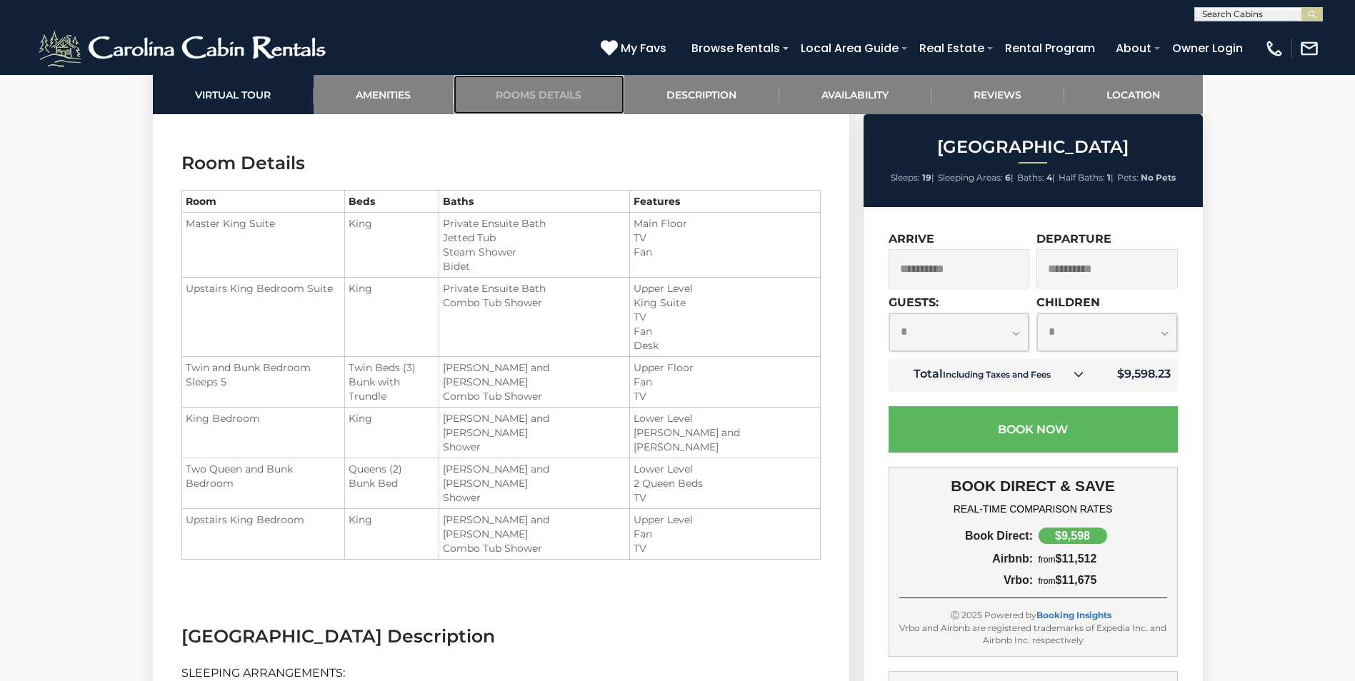
scroll to position [1767, 0]
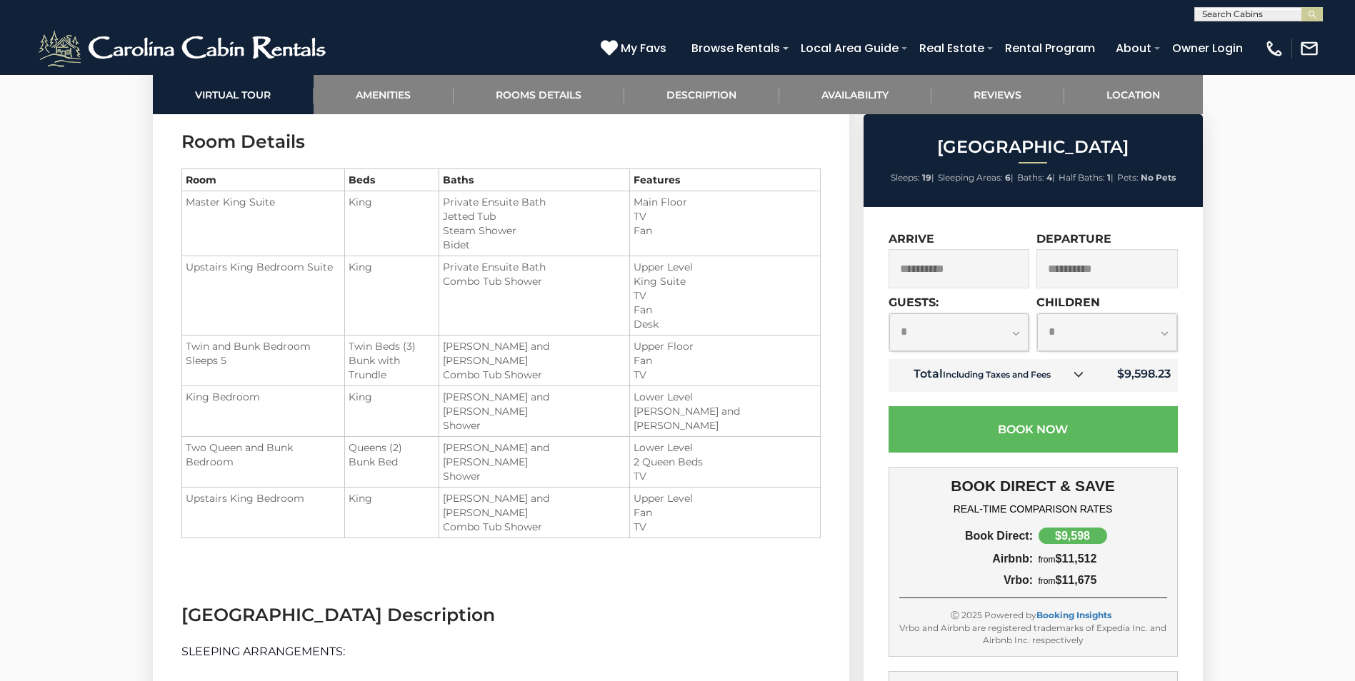
click at [995, 321] on select "**********" at bounding box center [959, 333] width 140 height 38
select select "**"
click at [889, 314] on select "**********" at bounding box center [959, 333] width 140 height 38
click at [1154, 326] on select "**********" at bounding box center [1107, 333] width 140 height 38
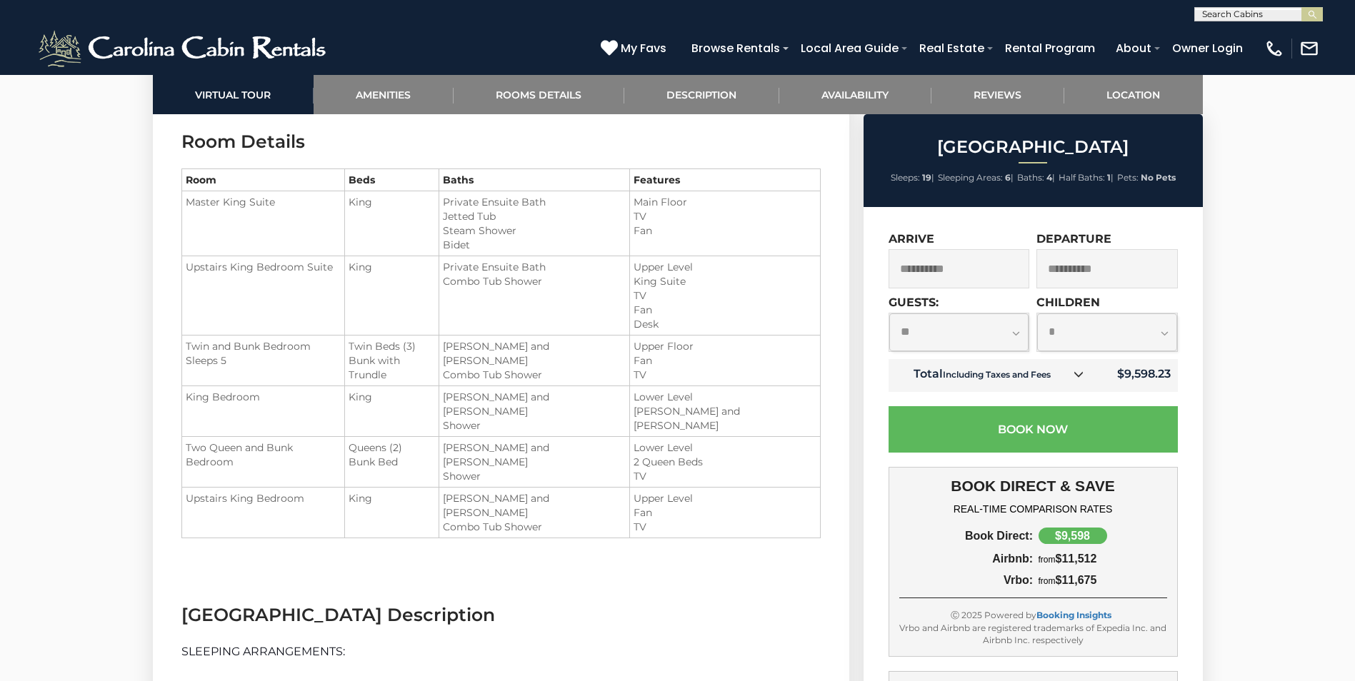
click at [1154, 326] on select "**********" at bounding box center [1107, 333] width 140 height 38
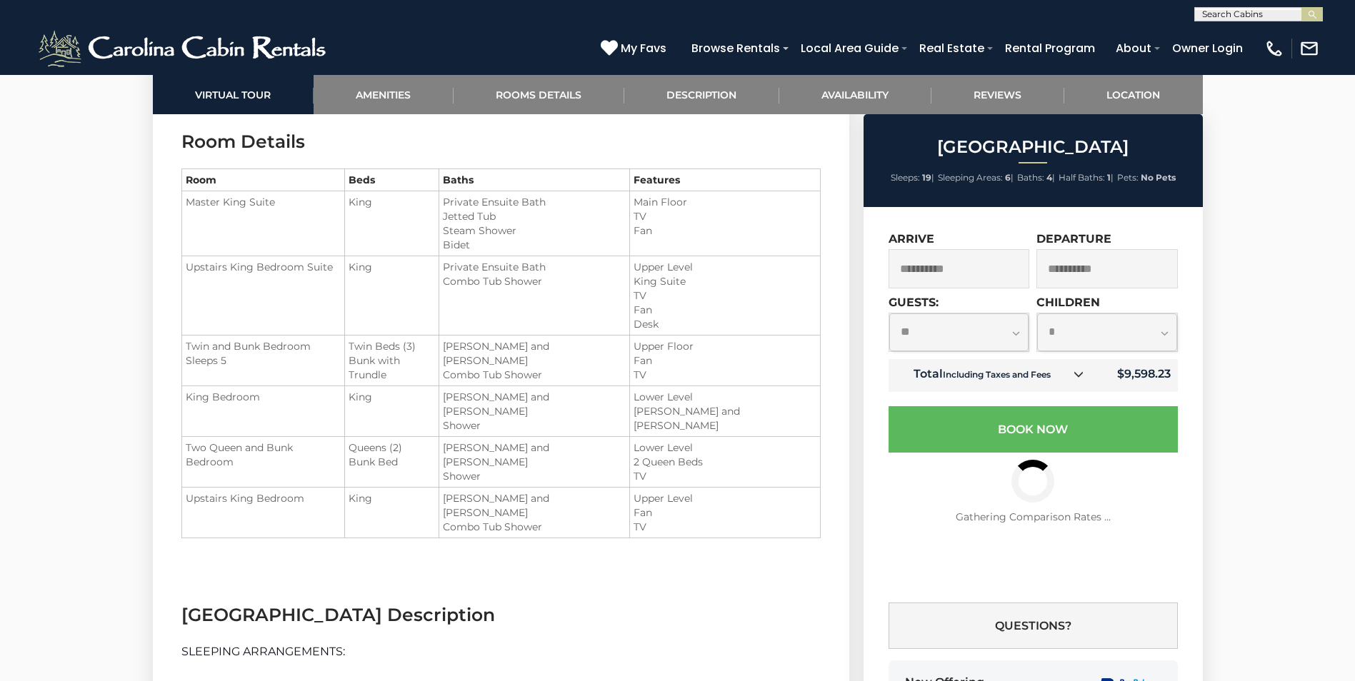
select select "*"
click at [1037, 314] on select "**********" at bounding box center [1107, 333] width 140 height 38
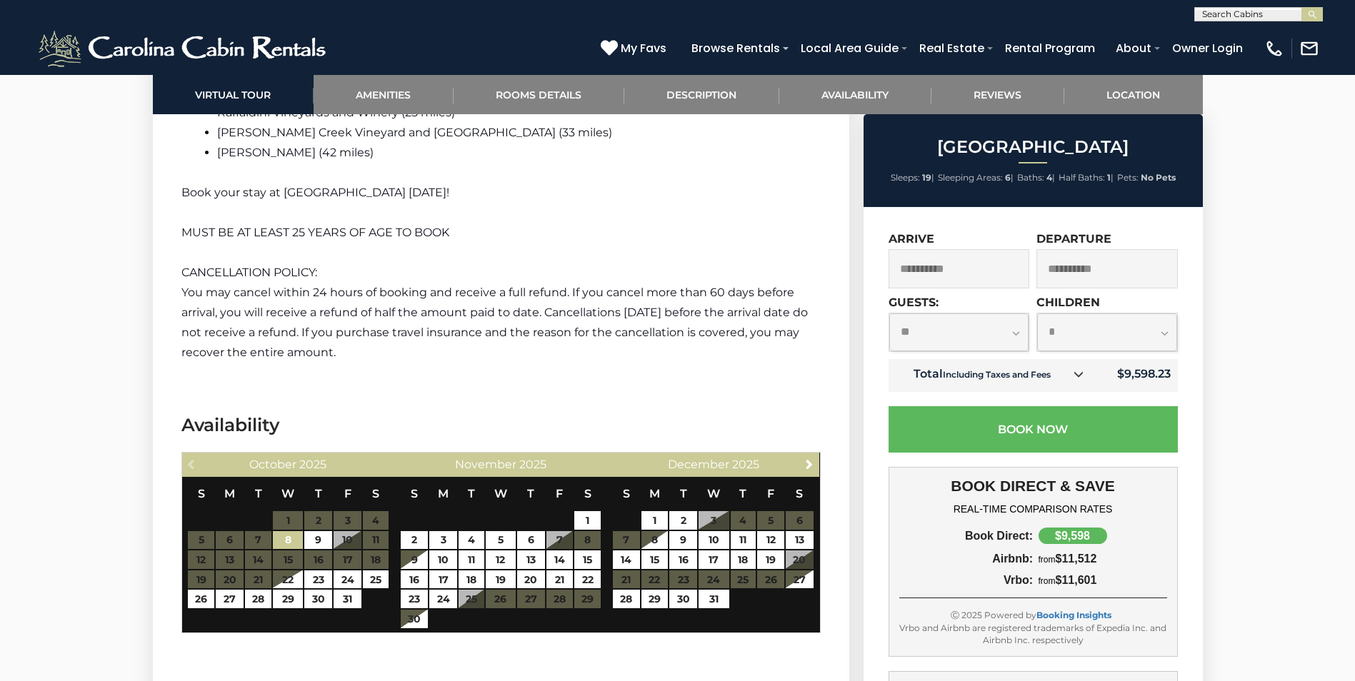
scroll to position [3767, 0]
click at [806, 458] on span "Next" at bounding box center [808, 463] width 11 height 11
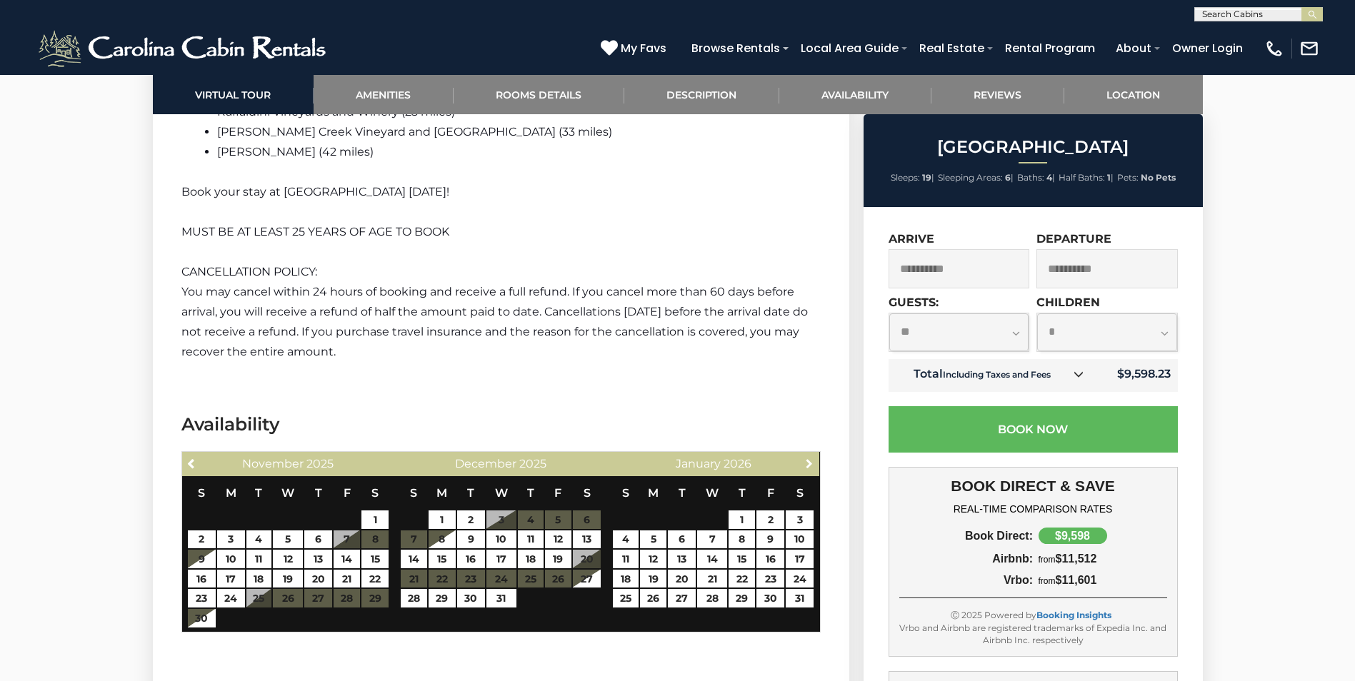
click at [806, 458] on span "Next" at bounding box center [808, 463] width 11 height 11
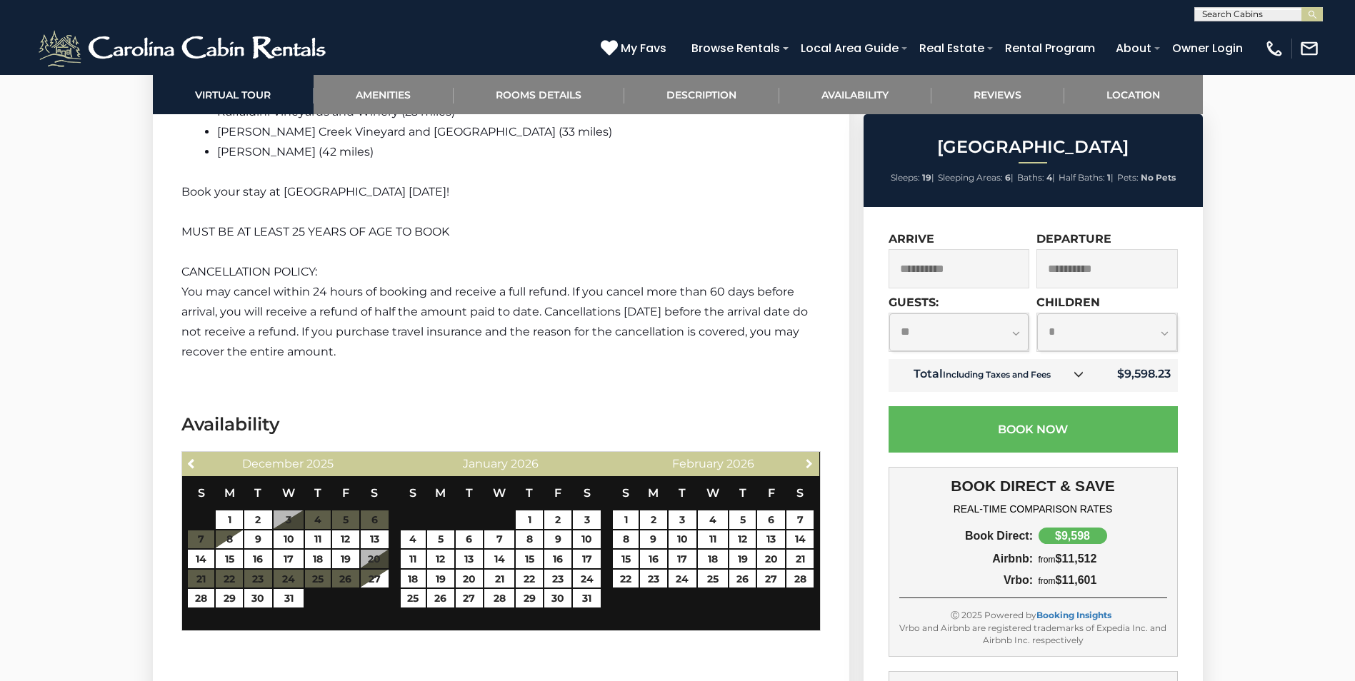
click at [806, 458] on span "Next" at bounding box center [808, 463] width 11 height 11
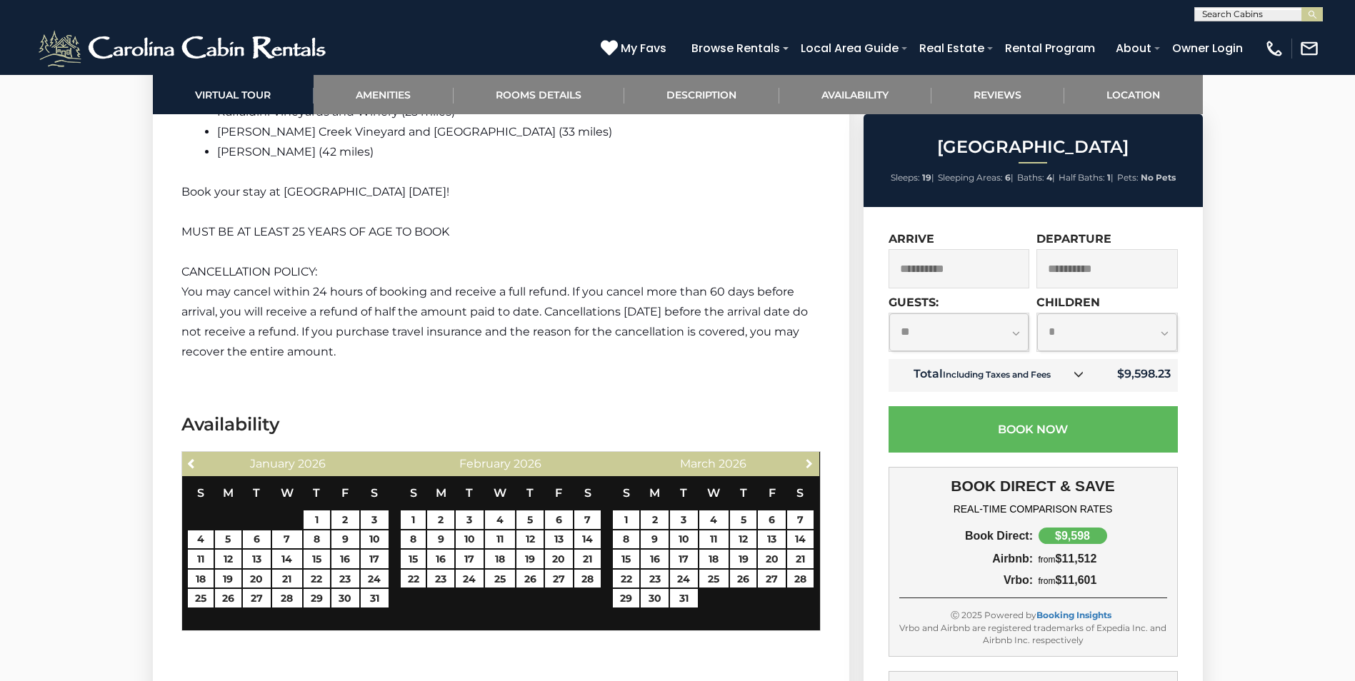
click at [806, 458] on span "Next" at bounding box center [808, 463] width 11 height 11
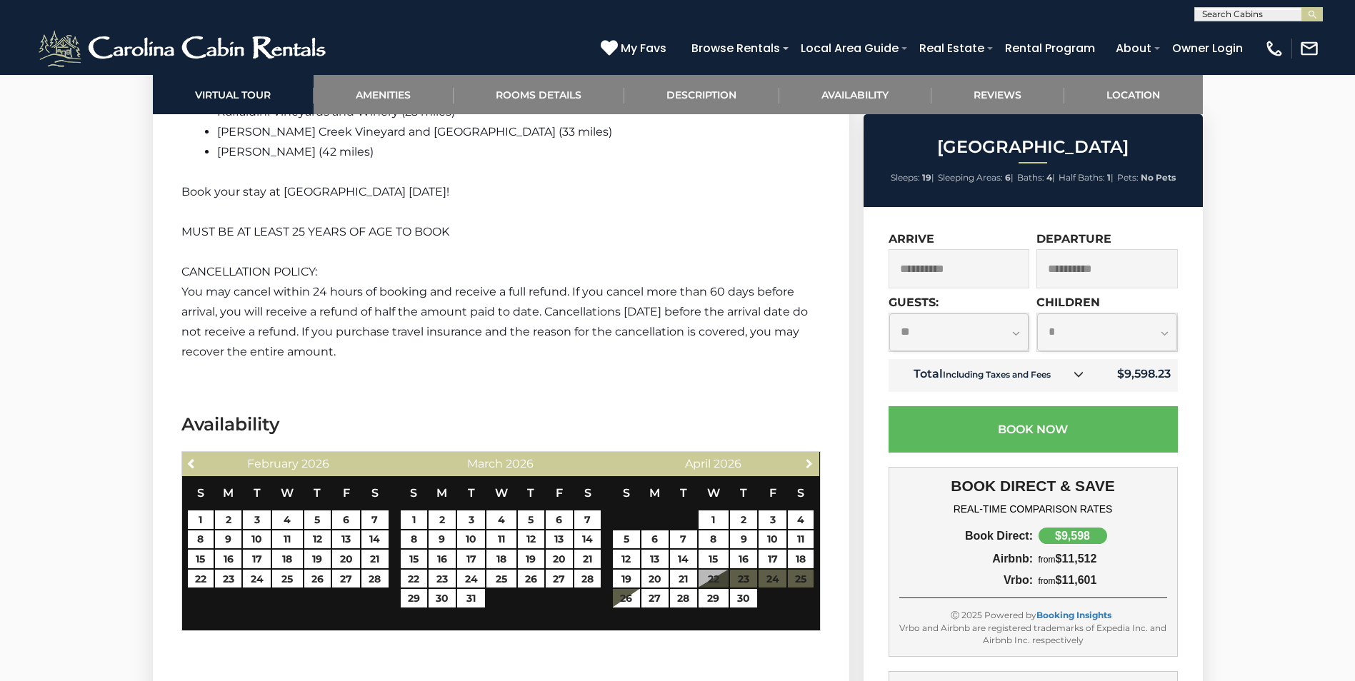
click at [806, 458] on span "Next" at bounding box center [808, 463] width 11 height 11
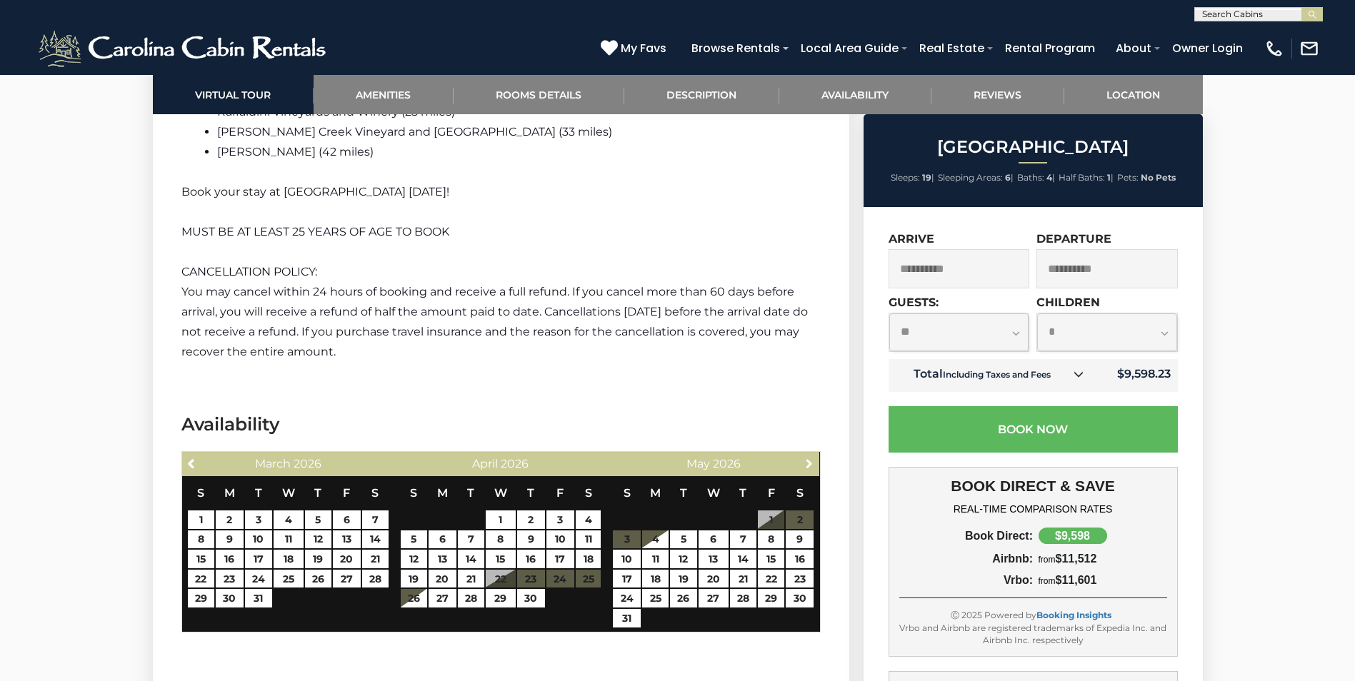
click at [806, 458] on span "Next" at bounding box center [808, 463] width 11 height 11
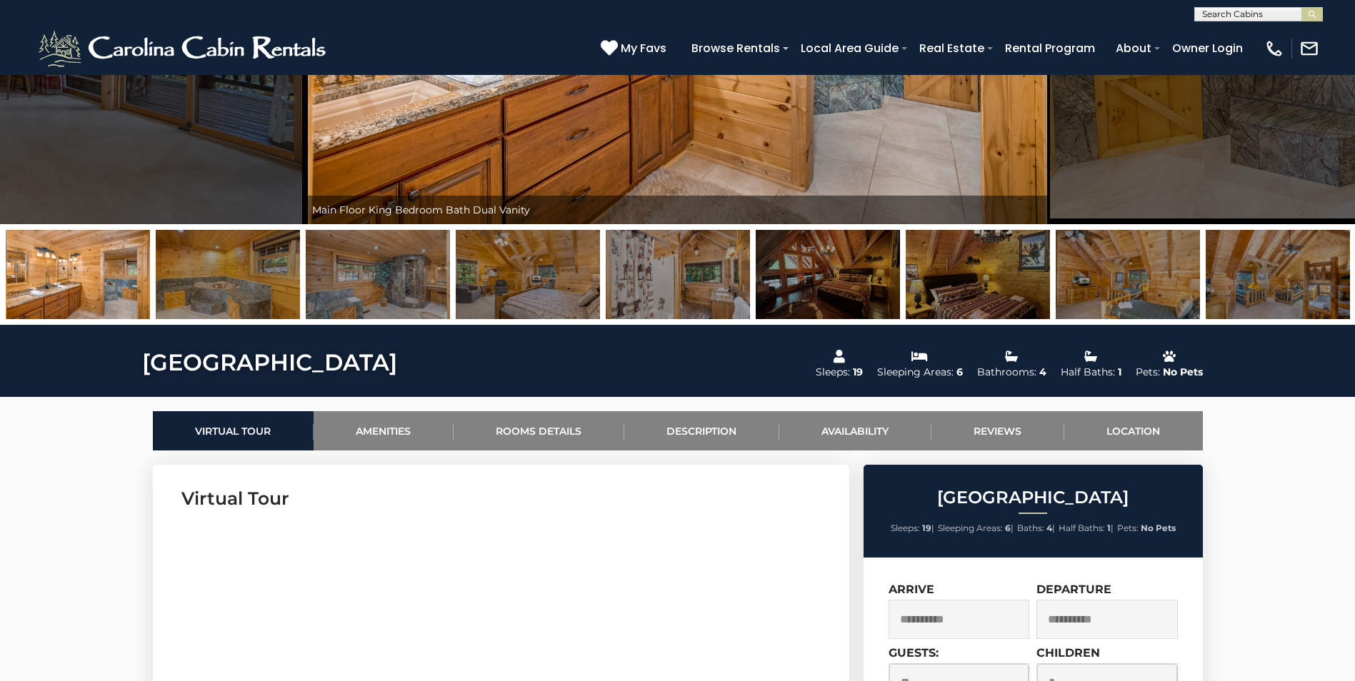
scroll to position [339, 0]
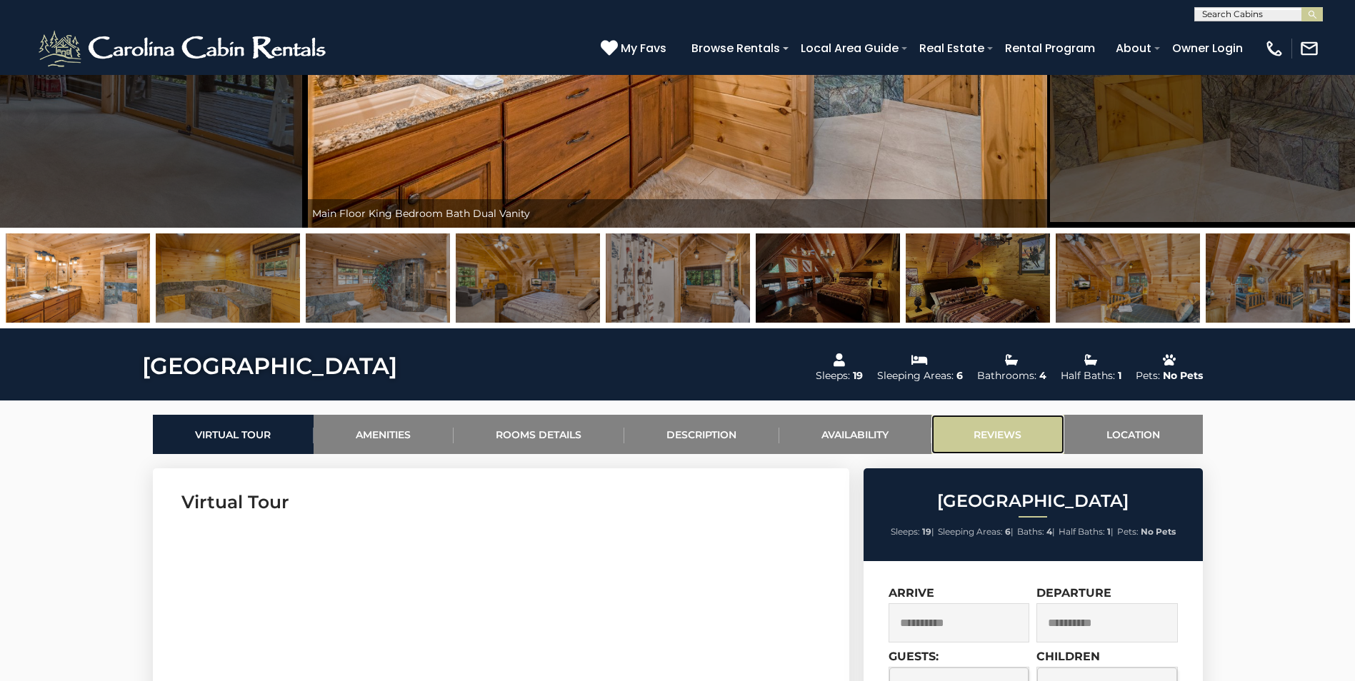
click at [996, 426] on link "Reviews" at bounding box center [997, 434] width 133 height 39
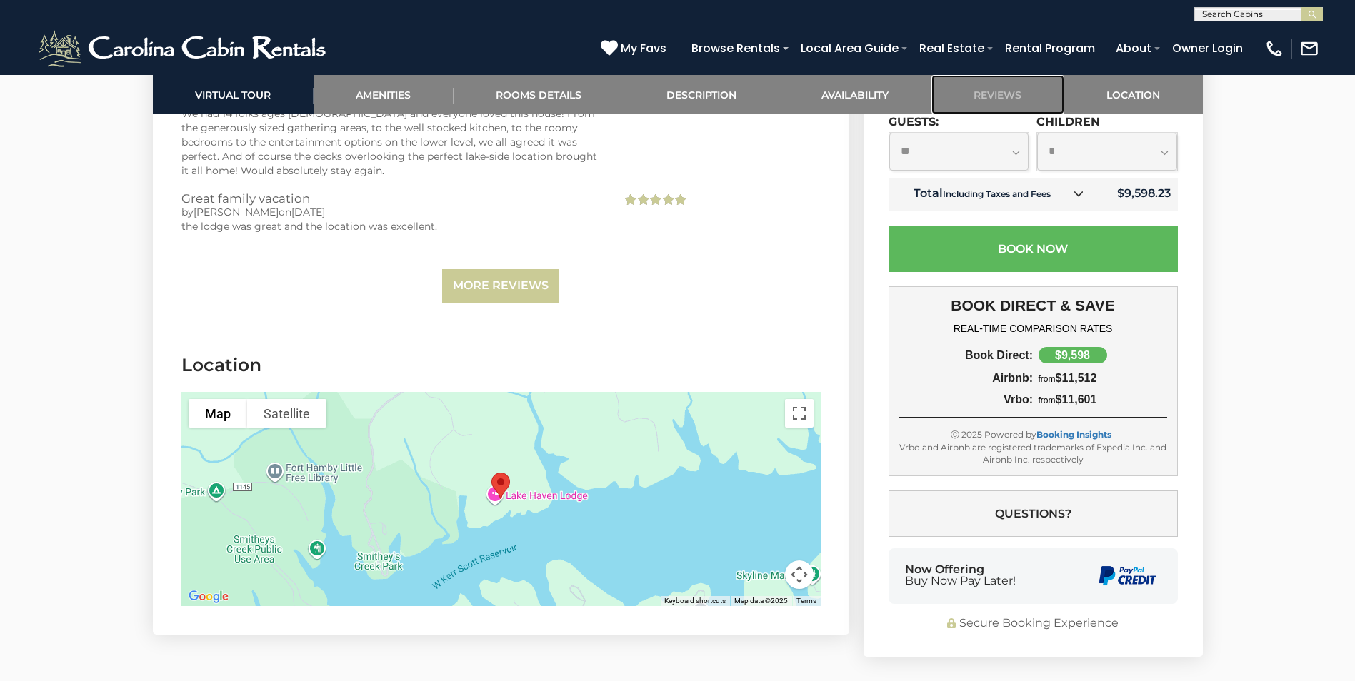
scroll to position [4643, 0]
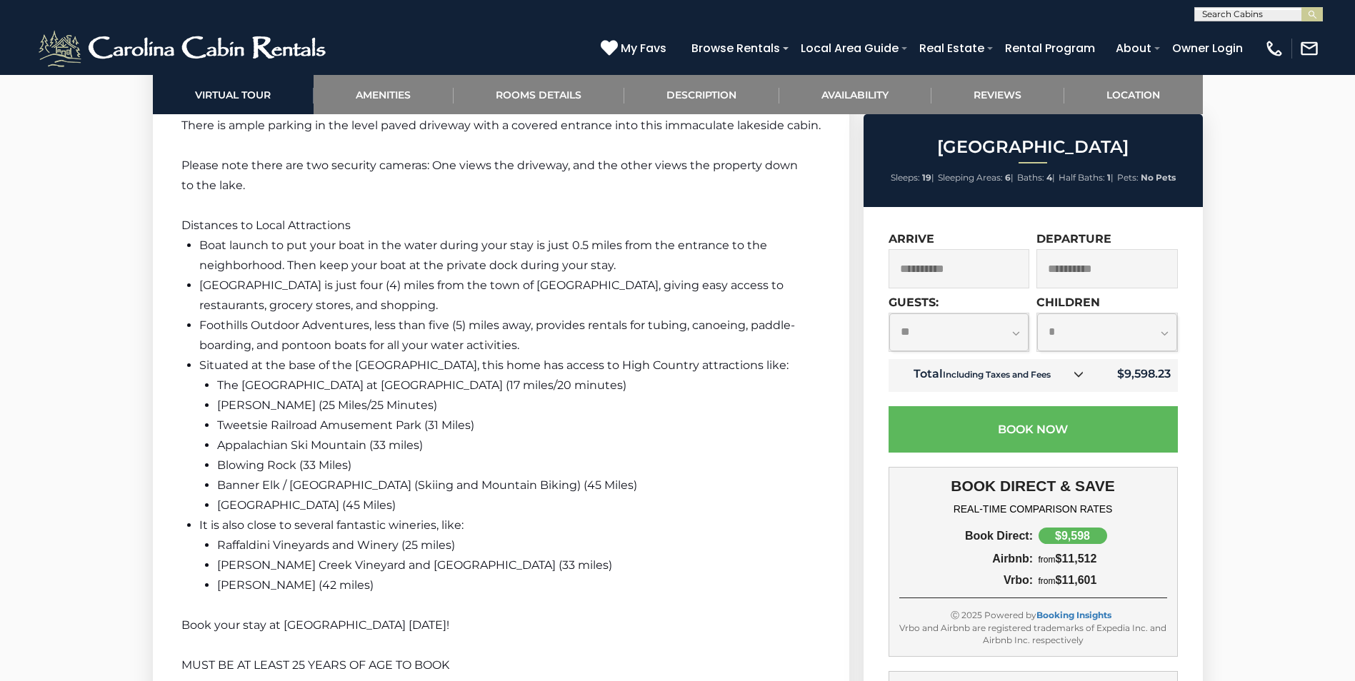
scroll to position [3358, 0]
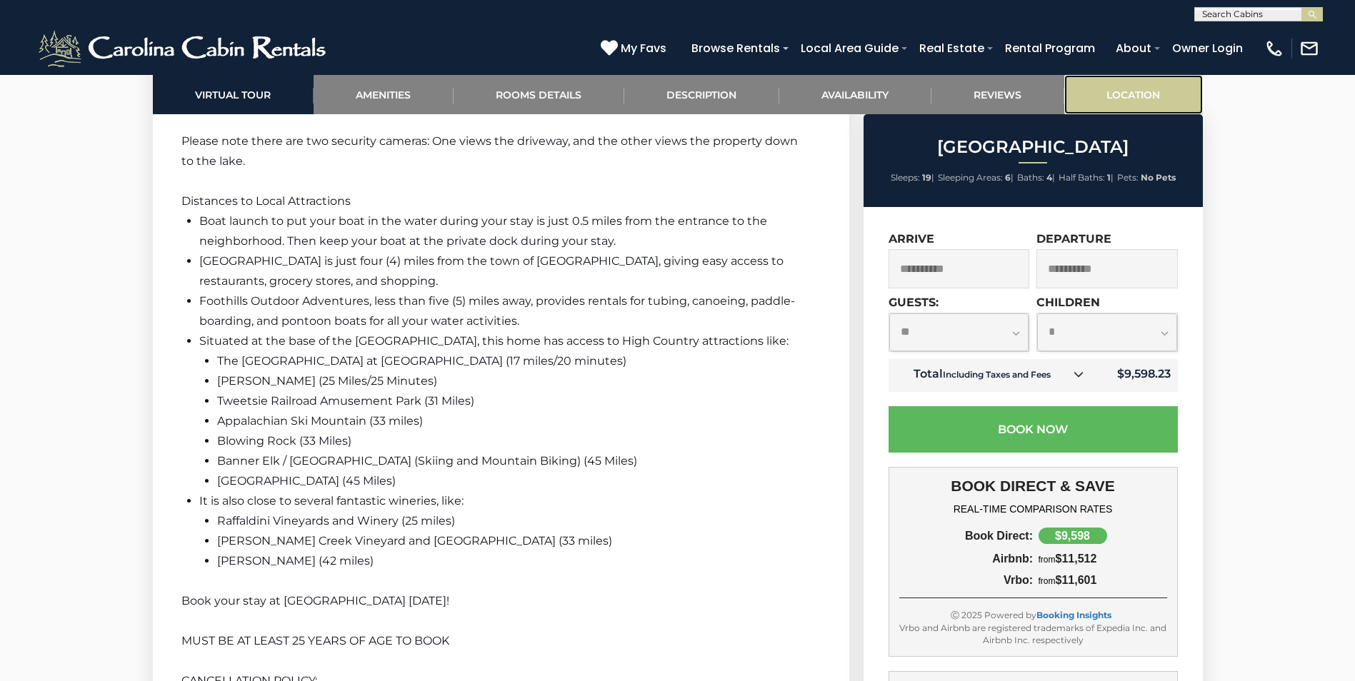
click at [1139, 94] on link "Location" at bounding box center [1133, 94] width 139 height 39
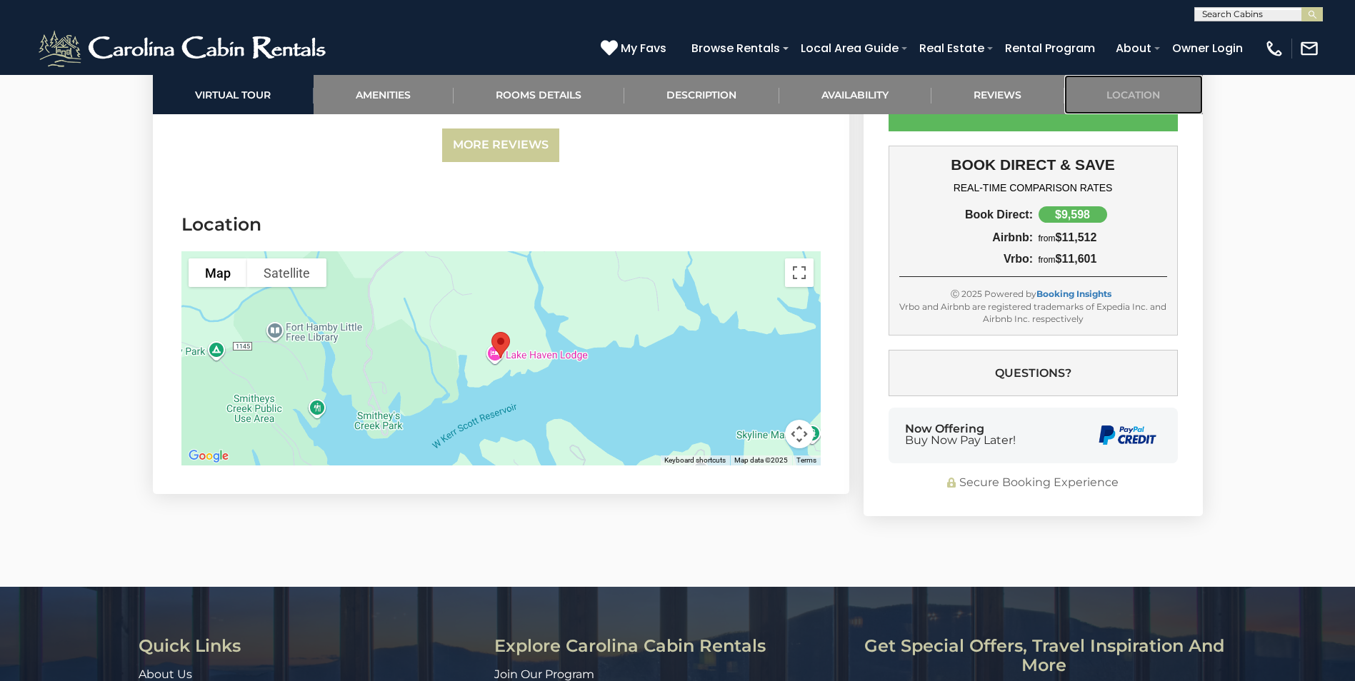
scroll to position [4740, 0]
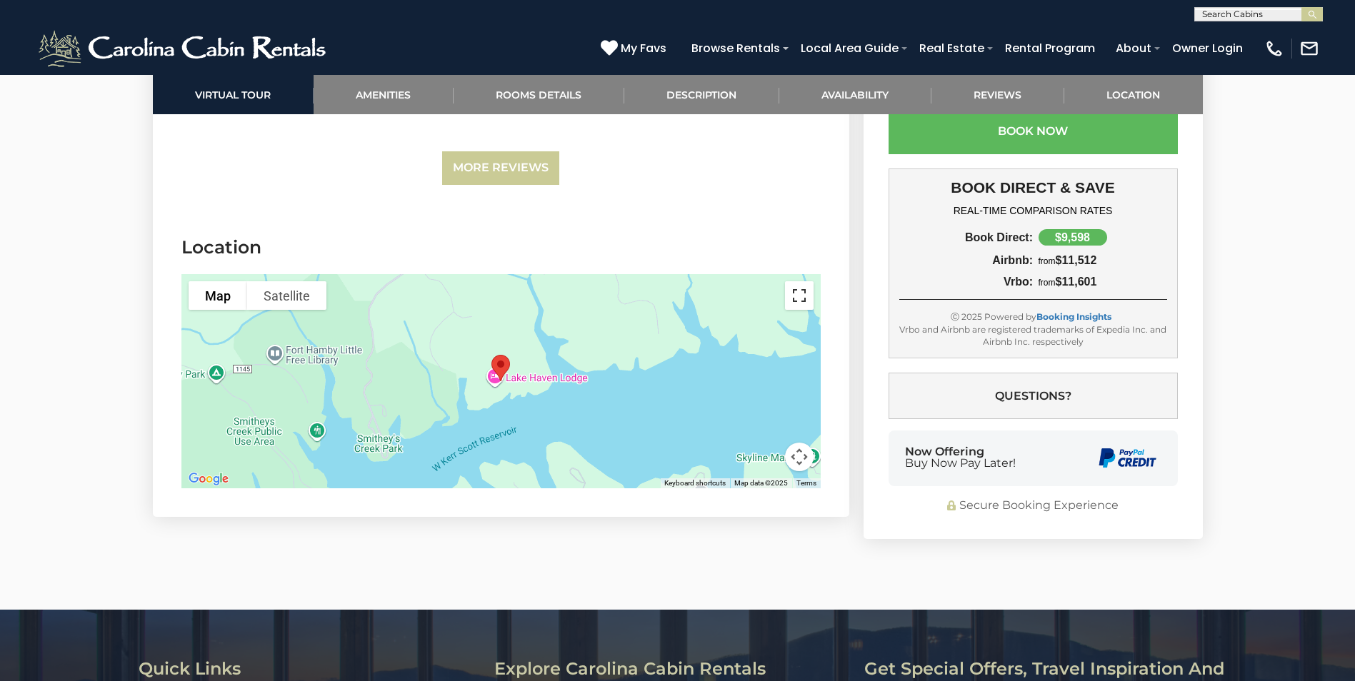
click at [802, 281] on button "Toggle fullscreen view" at bounding box center [799, 295] width 29 height 29
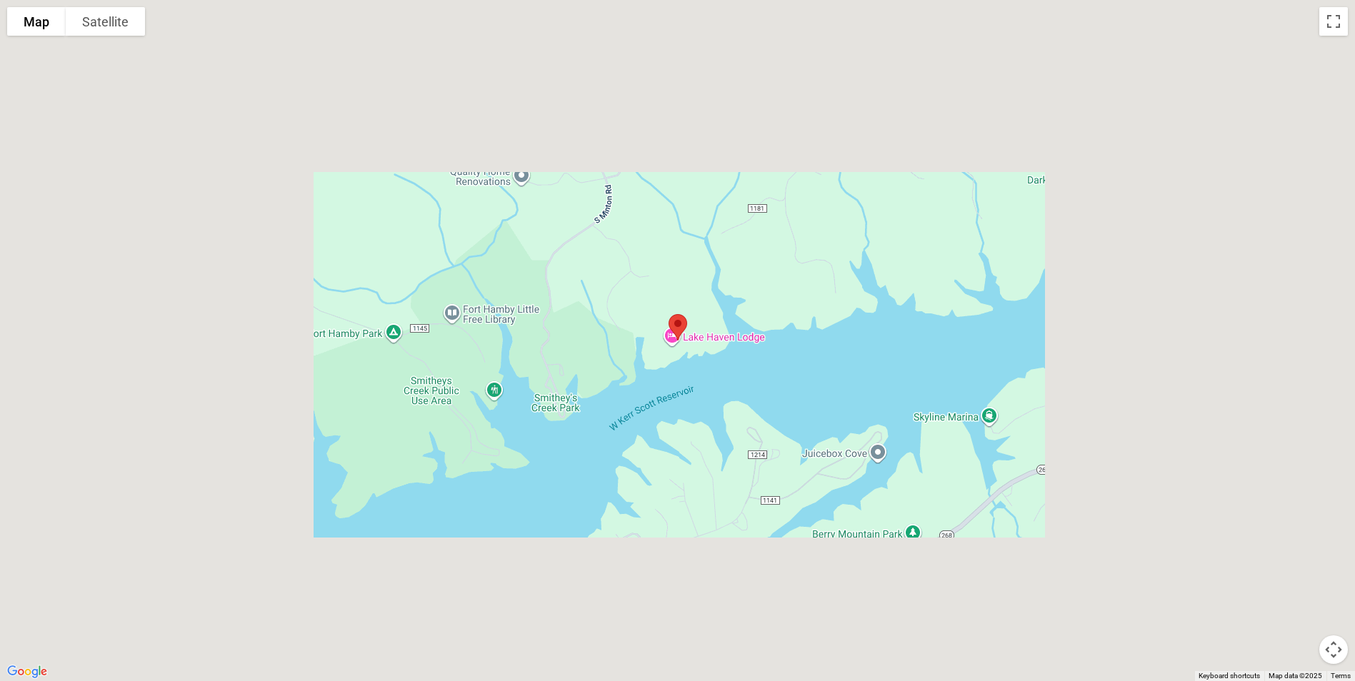
click at [805, 311] on div at bounding box center [677, 340] width 1355 height 681
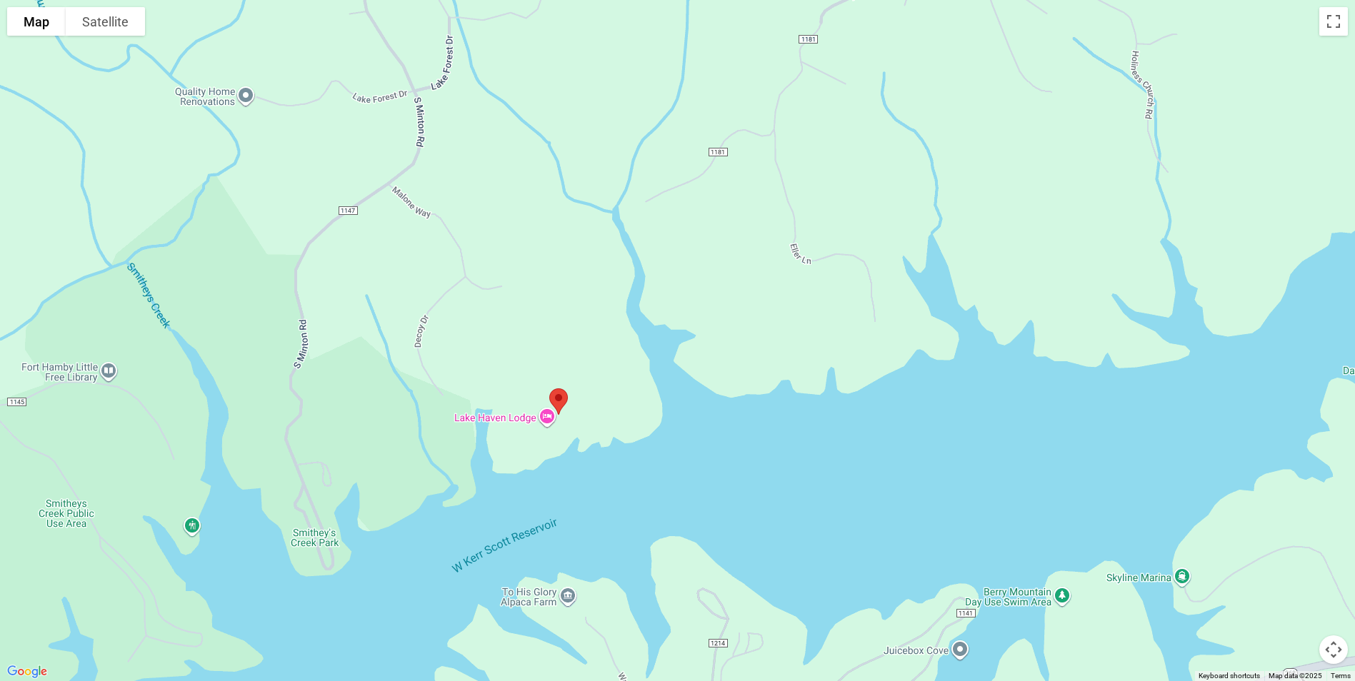
scroll to position [312, 0]
